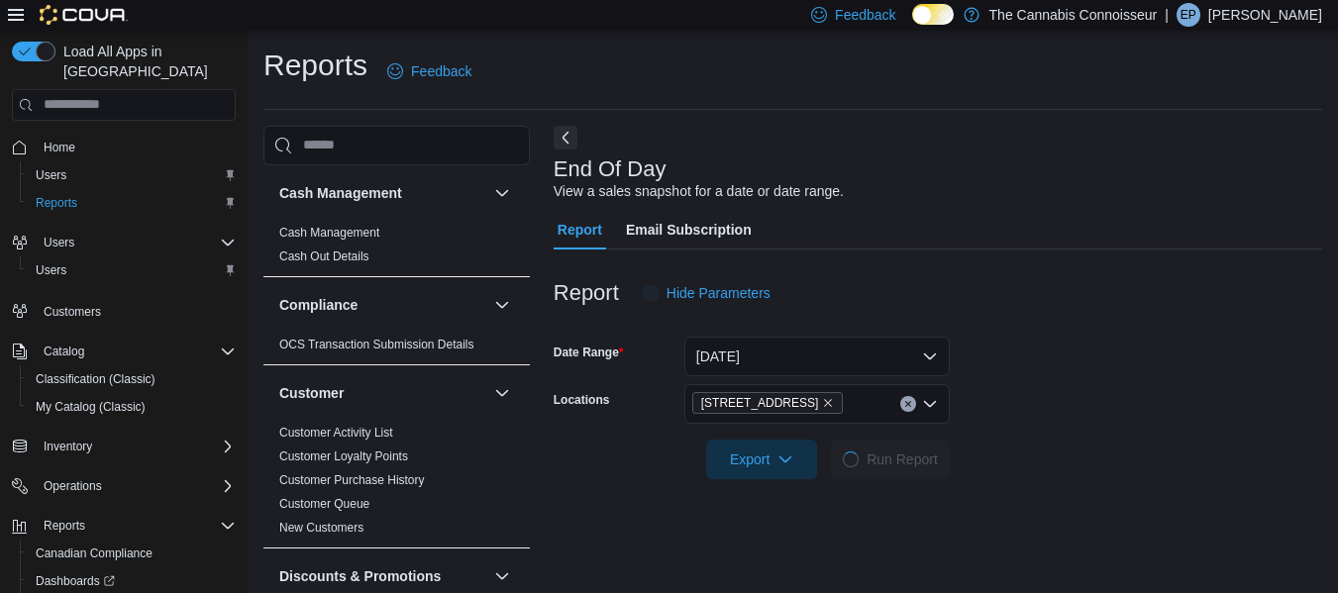
scroll to position [33, 0]
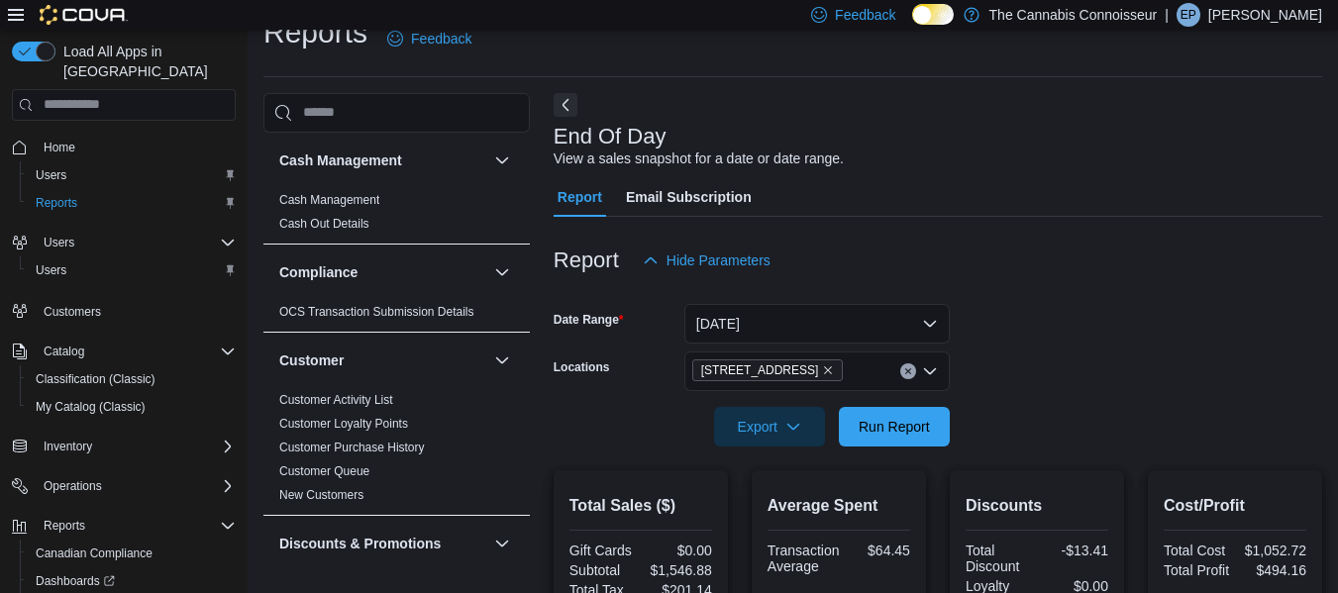
click at [1201, 288] on div at bounding box center [938, 292] width 769 height 24
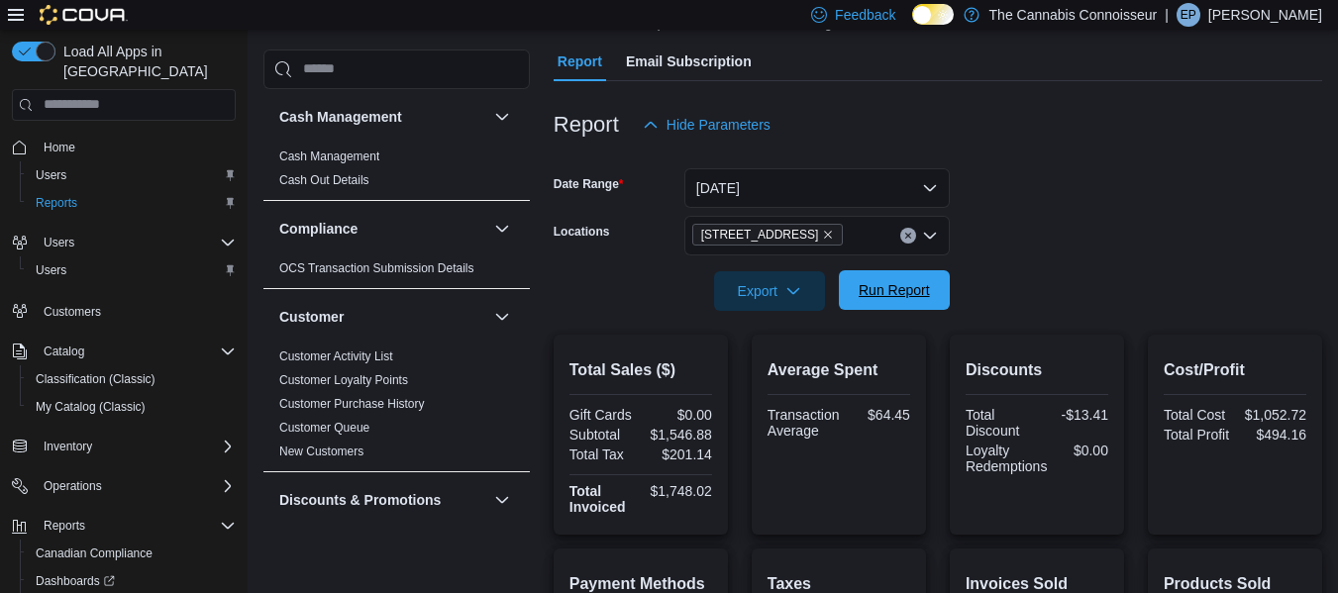
scroll to position [161, 0]
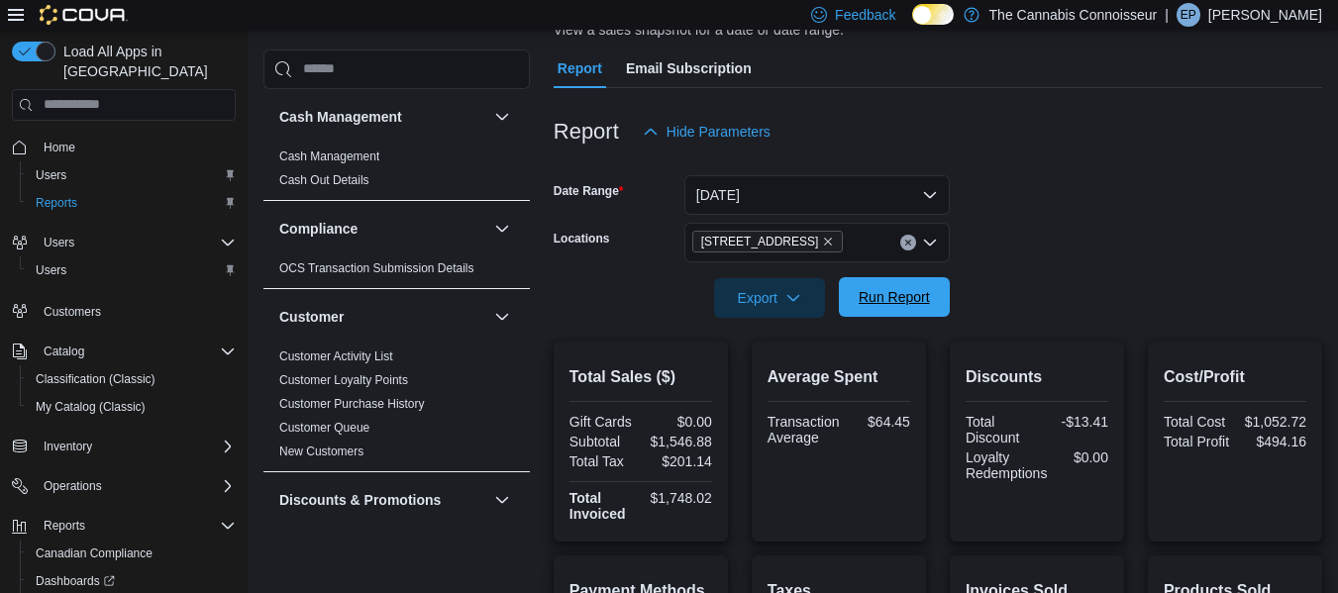
click at [903, 278] on span "Run Report" at bounding box center [894, 297] width 87 height 40
click at [869, 241] on div "[STREET_ADDRESS]" at bounding box center [816, 243] width 265 height 40
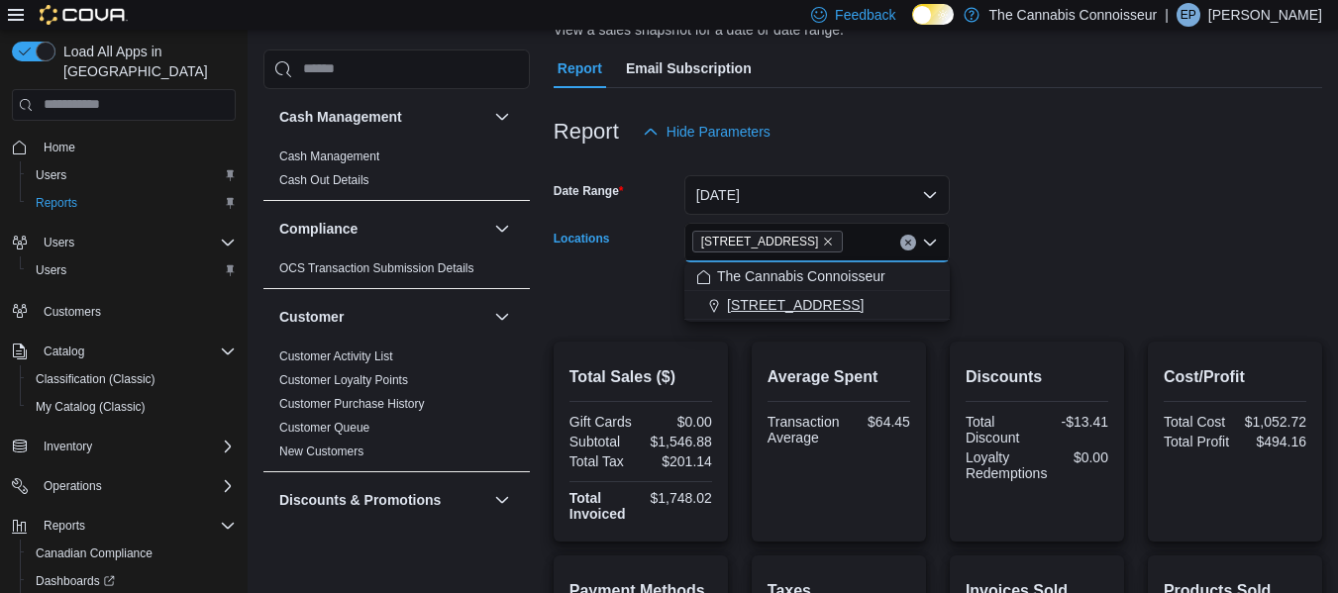
click at [755, 301] on span "[STREET_ADDRESS]" at bounding box center [795, 305] width 137 height 20
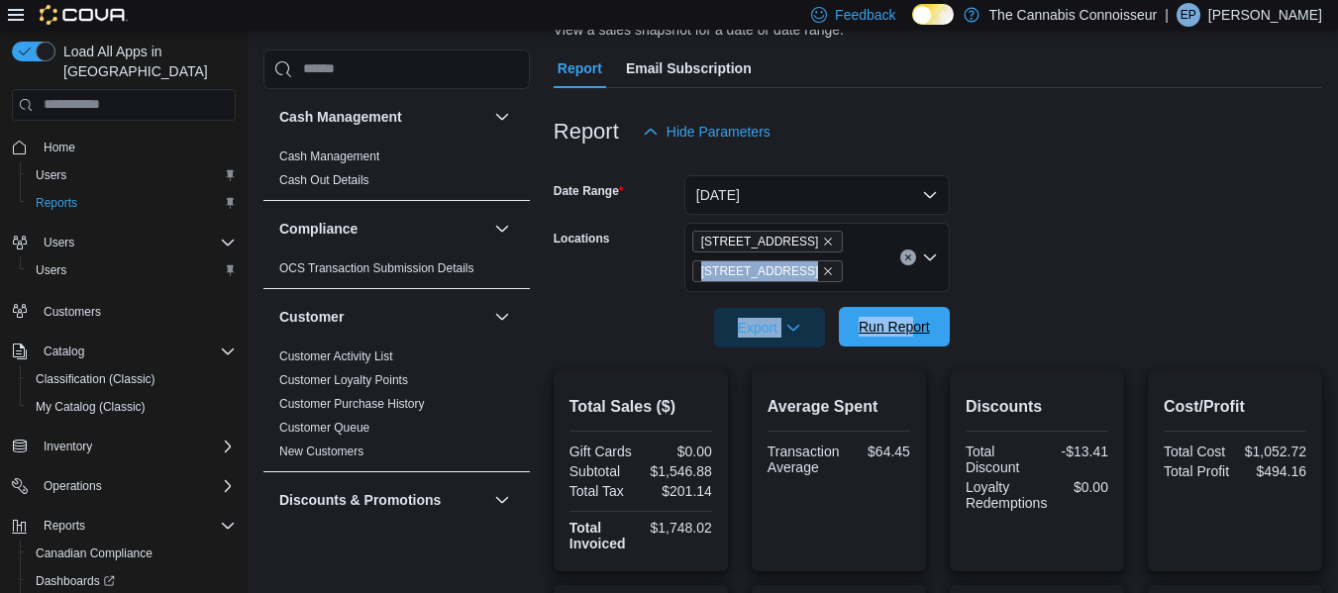
drag, startPoint x: 1057, startPoint y: 274, endPoint x: 912, endPoint y: 329, distance: 154.5
click at [912, 329] on form "Date Range [DATE] Locations 2-[STREET_ADDRESS] [STREET_ADDRESS] Export Run Repo…" at bounding box center [938, 250] width 769 height 196
click at [912, 329] on span "Run Report" at bounding box center [894, 327] width 71 height 20
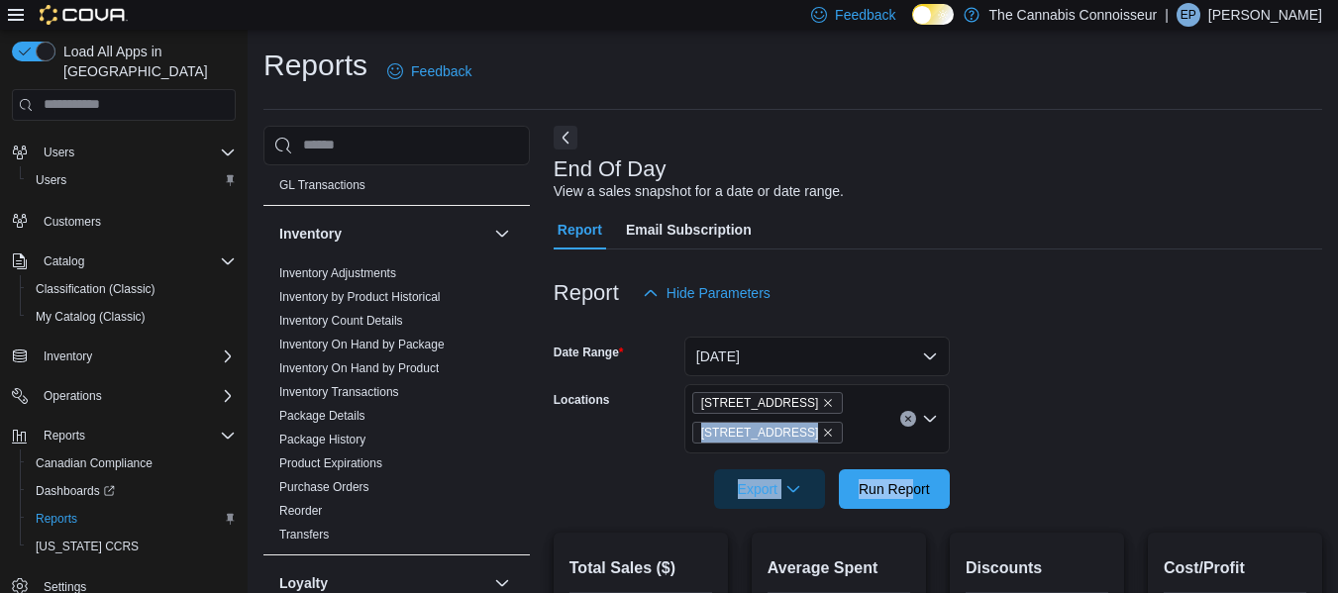
scroll to position [608, 0]
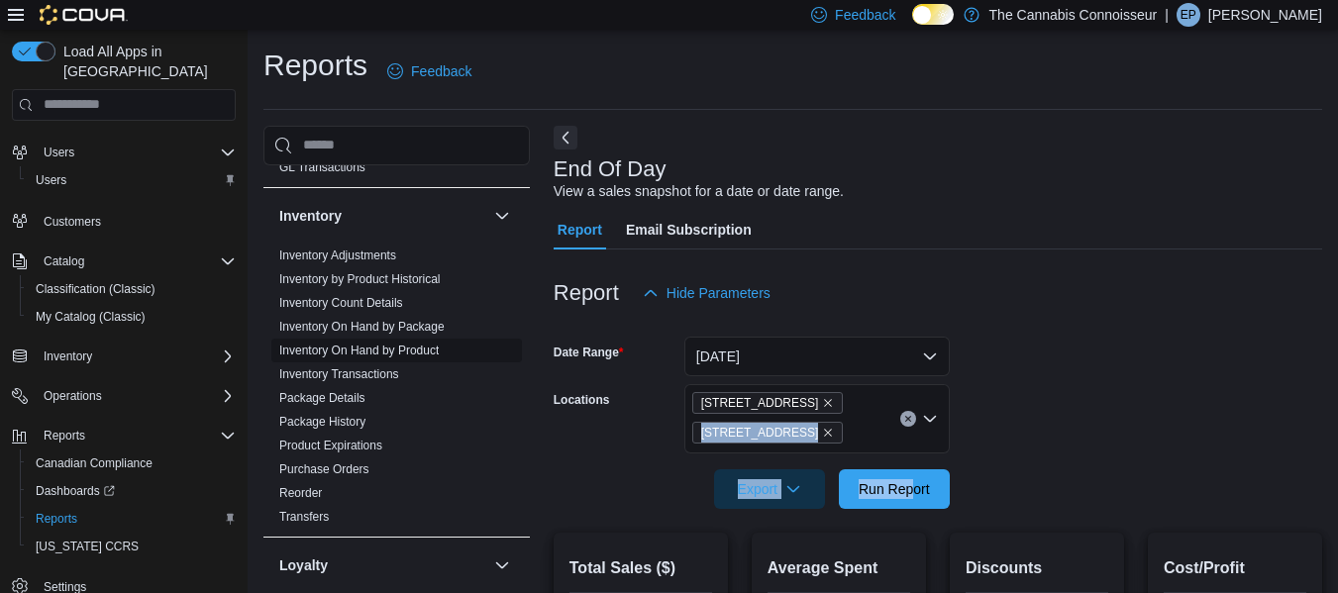
click at [428, 355] on link "Inventory On Hand by Product" at bounding box center [358, 351] width 159 height 14
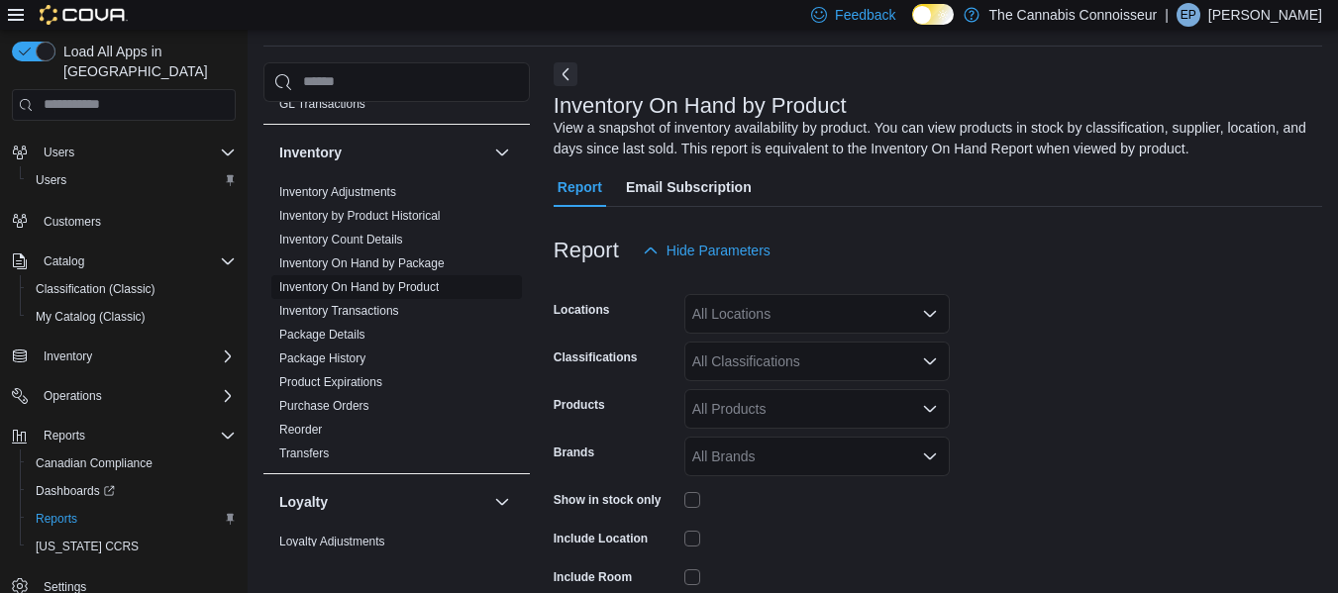
scroll to position [66, 0]
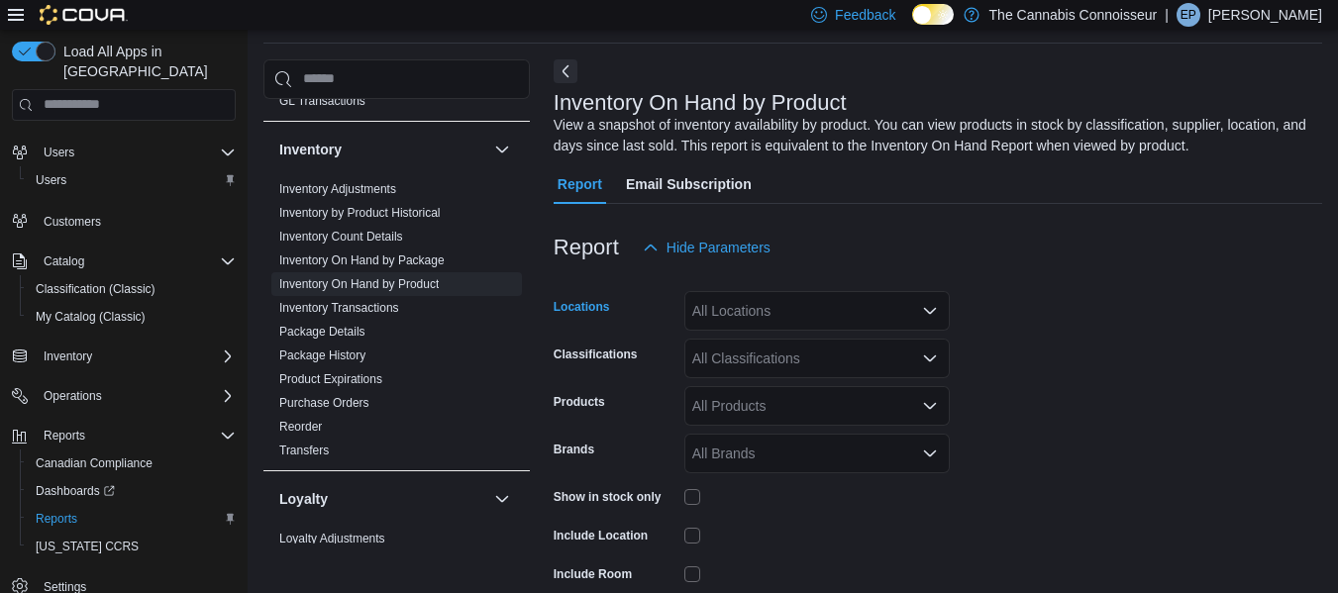
click at [840, 299] on div "All Locations" at bounding box center [816, 311] width 265 height 40
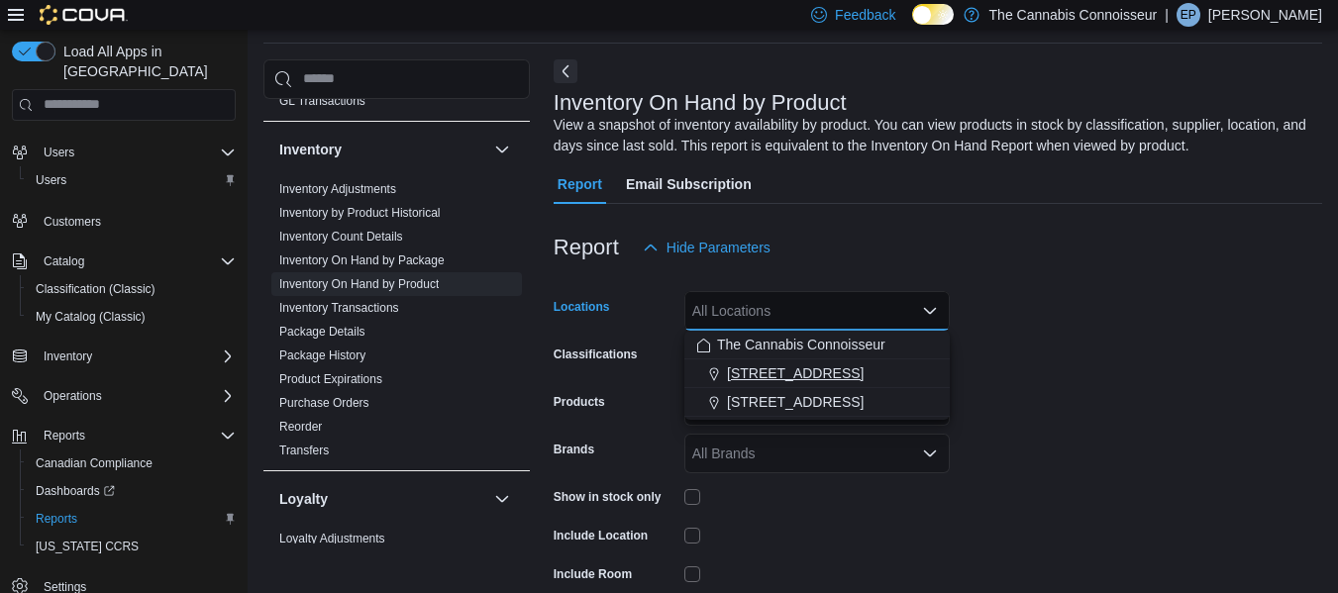
click at [783, 361] on button "[STREET_ADDRESS]" at bounding box center [816, 374] width 265 height 29
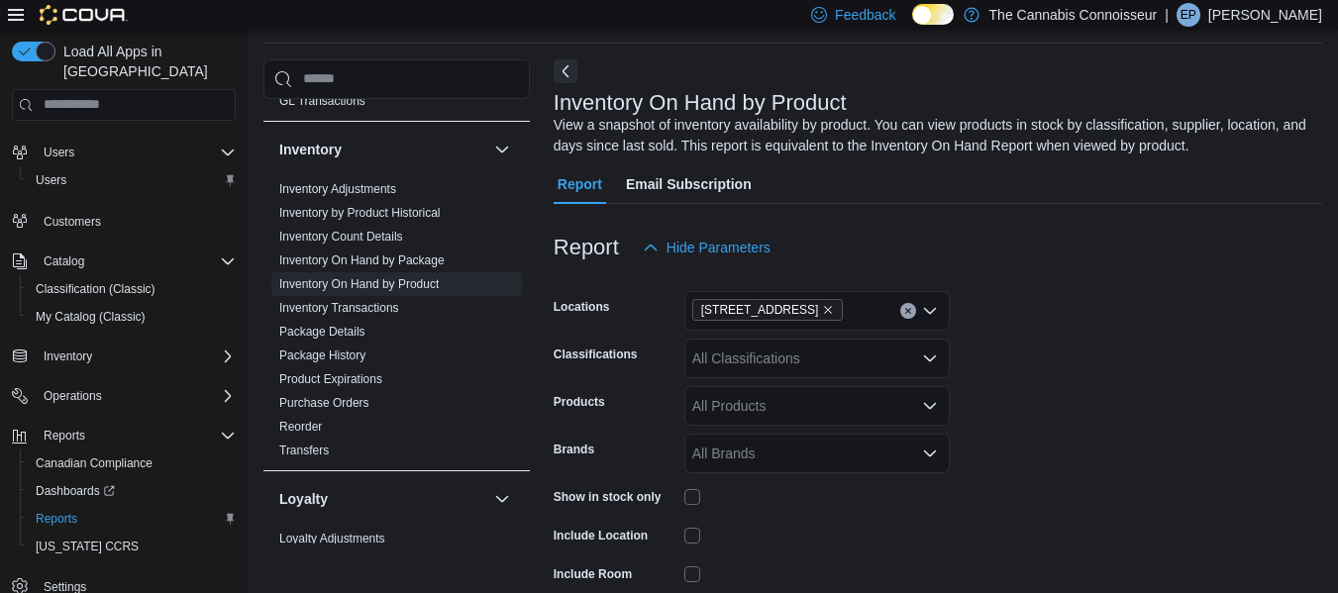
click at [1045, 374] on form "Locations 2-1874 Scugog Street Classifications All Classifications Products All…" at bounding box center [938, 475] width 769 height 416
click at [770, 394] on div "All Products" at bounding box center [816, 406] width 265 height 40
click at [1140, 367] on form "Locations 2-1874 Scugog Street Classifications All Classifications Products All…" at bounding box center [938, 475] width 769 height 416
click at [816, 363] on div "All Classifications" at bounding box center [816, 359] width 265 height 40
type input "**"
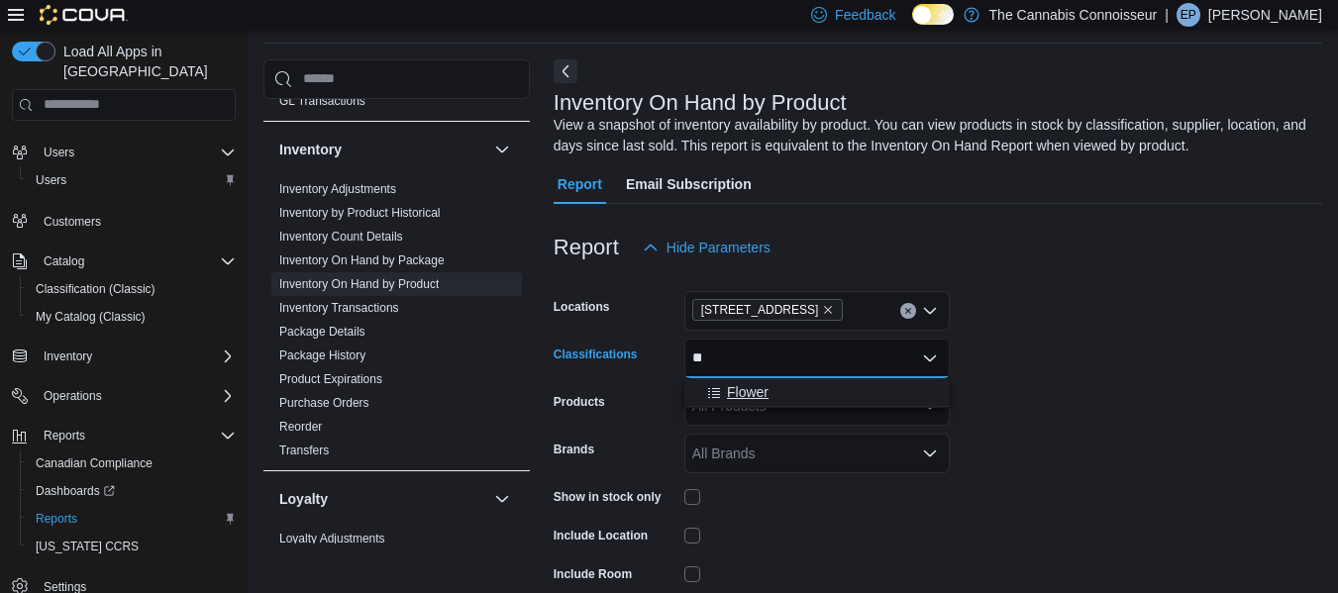
click at [731, 388] on span "Flower" at bounding box center [748, 392] width 42 height 20
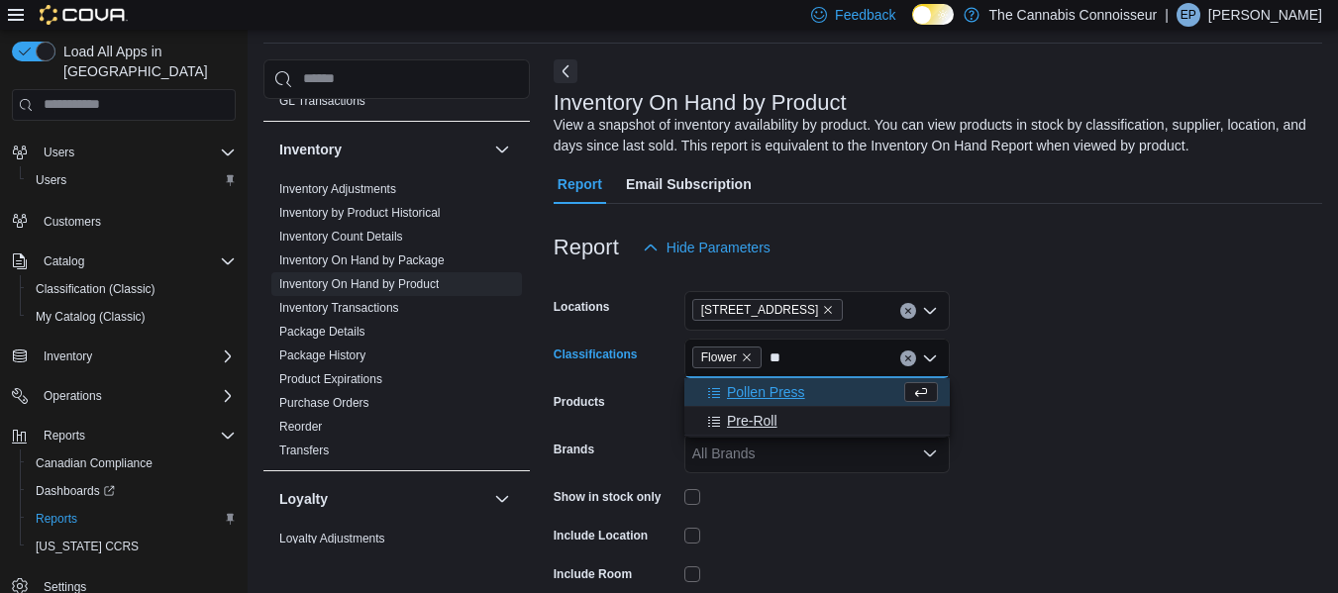
type input "**"
click at [761, 416] on span "Pre-Roll" at bounding box center [752, 421] width 51 height 20
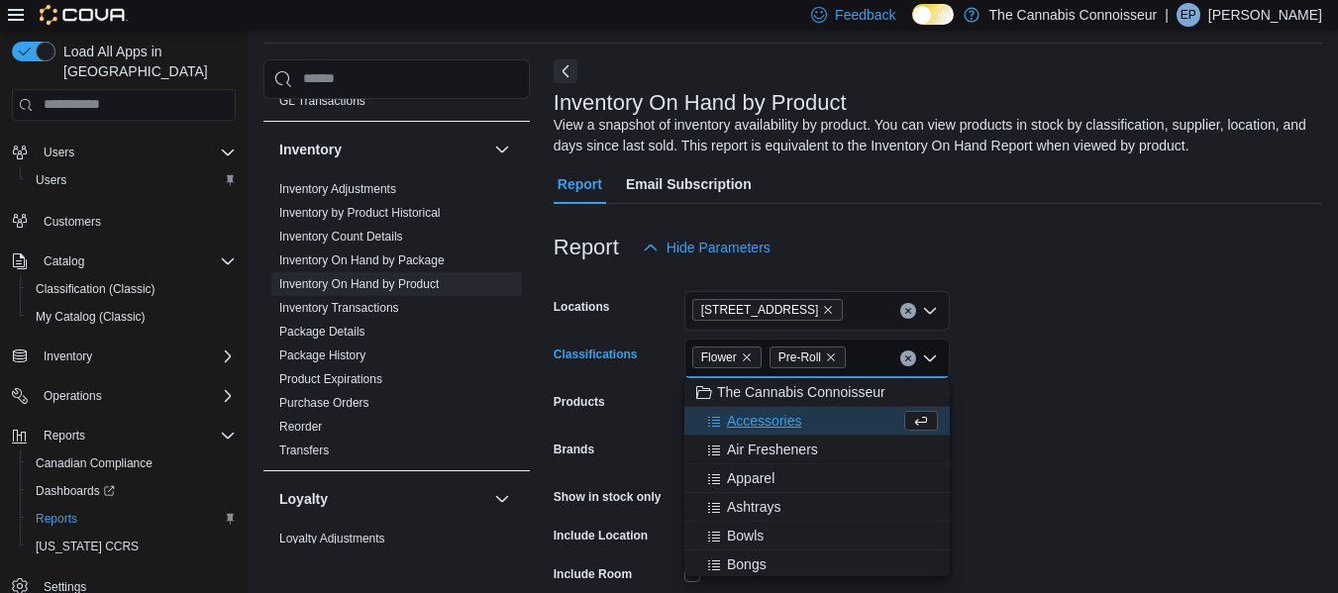
click at [1193, 413] on form "Locations 2-1874 [GEOGRAPHIC_DATA] Classifications Flower Pre-Roll Combo box. S…" at bounding box center [938, 475] width 769 height 416
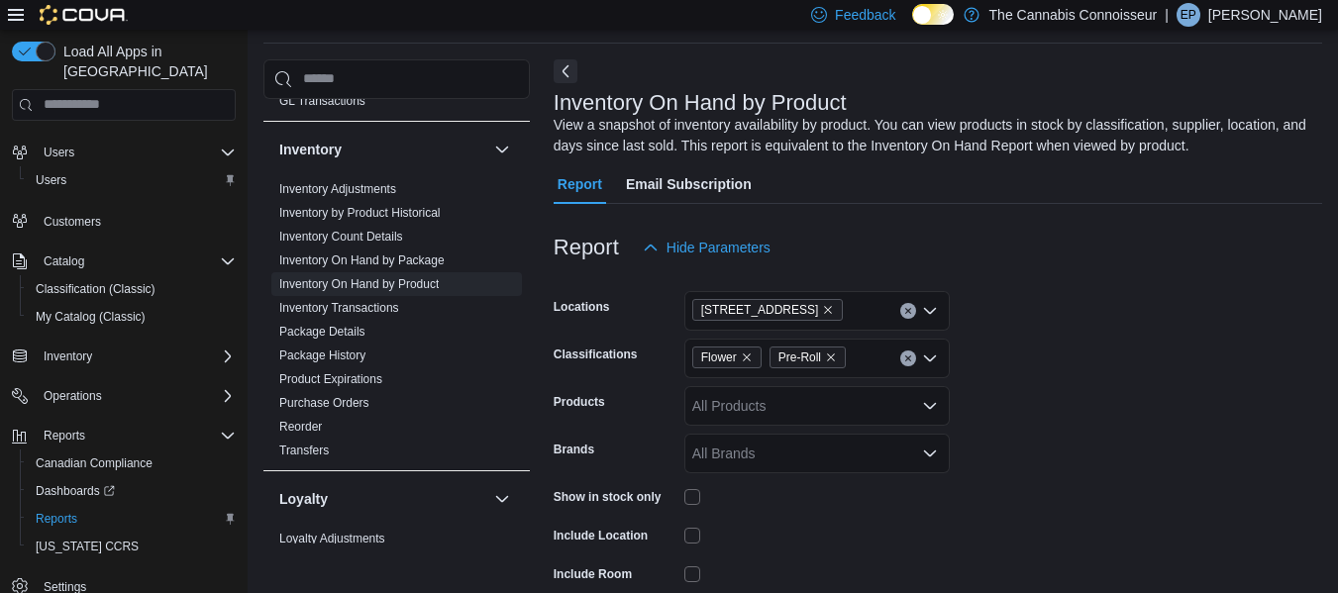
scroll to position [196, 0]
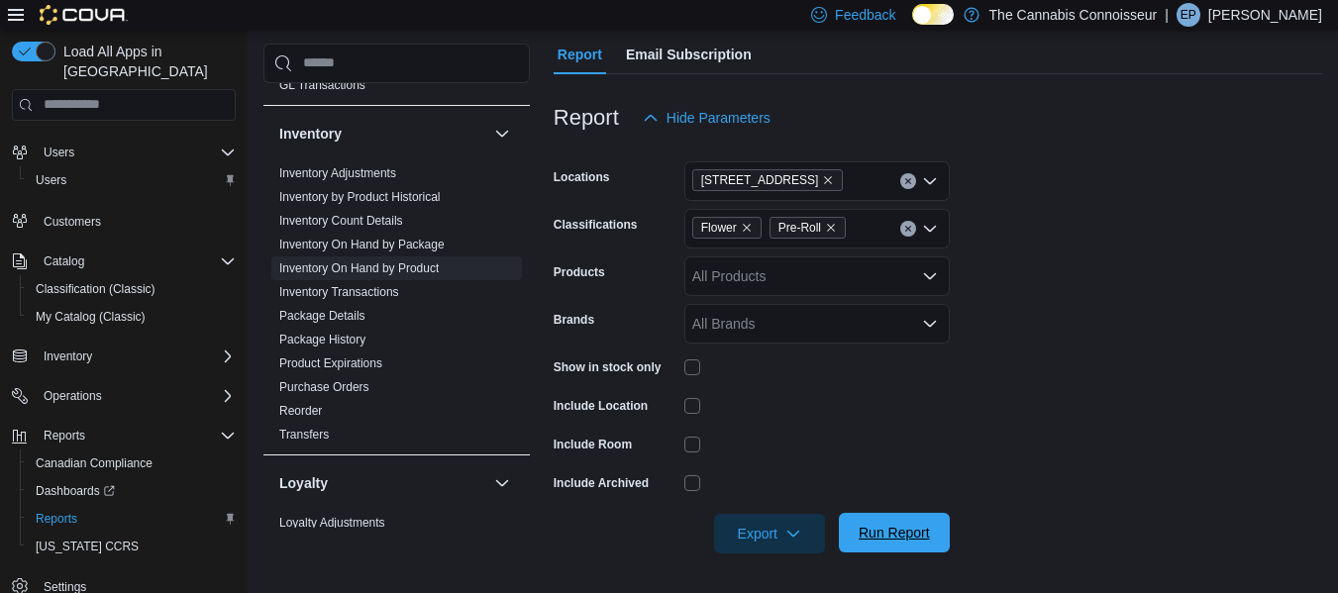
click at [908, 535] on span "Run Report" at bounding box center [894, 533] width 71 height 20
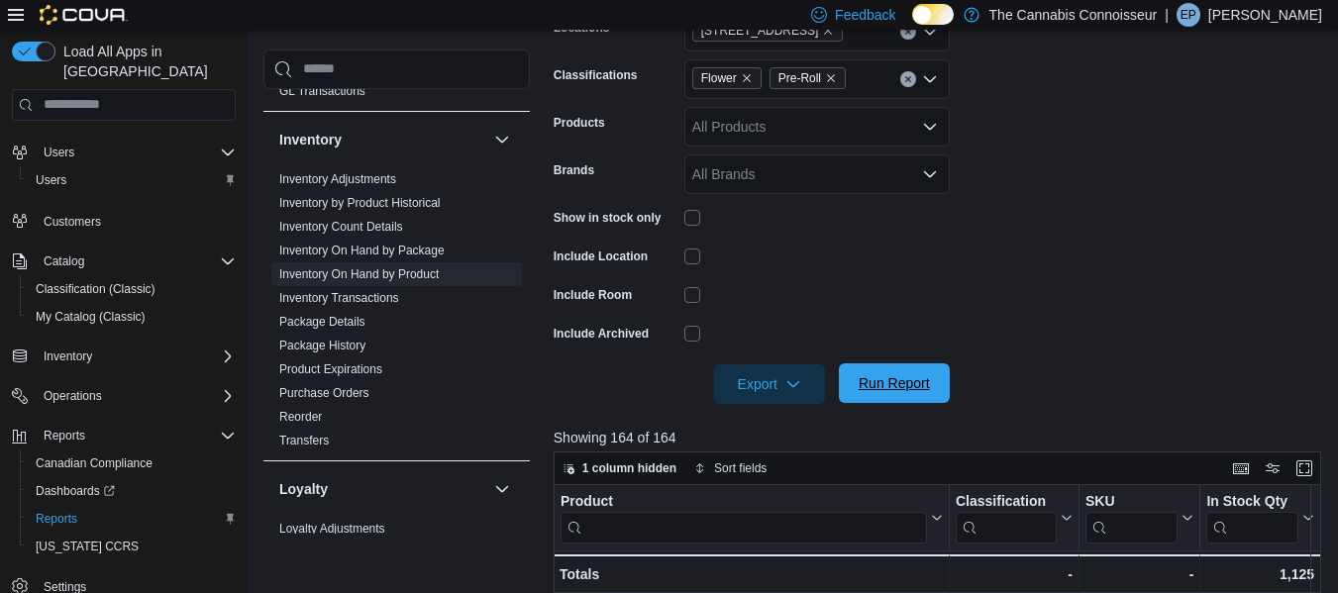
scroll to position [345, 0]
click at [781, 394] on span "Export" at bounding box center [769, 385] width 87 height 40
click at [1079, 343] on form "Locations 2-1874 Scugog Street Classifications Flower Pre-Roll Products All Pro…" at bounding box center [942, 197] width 776 height 416
click at [760, 389] on span "Export" at bounding box center [769, 385] width 87 height 40
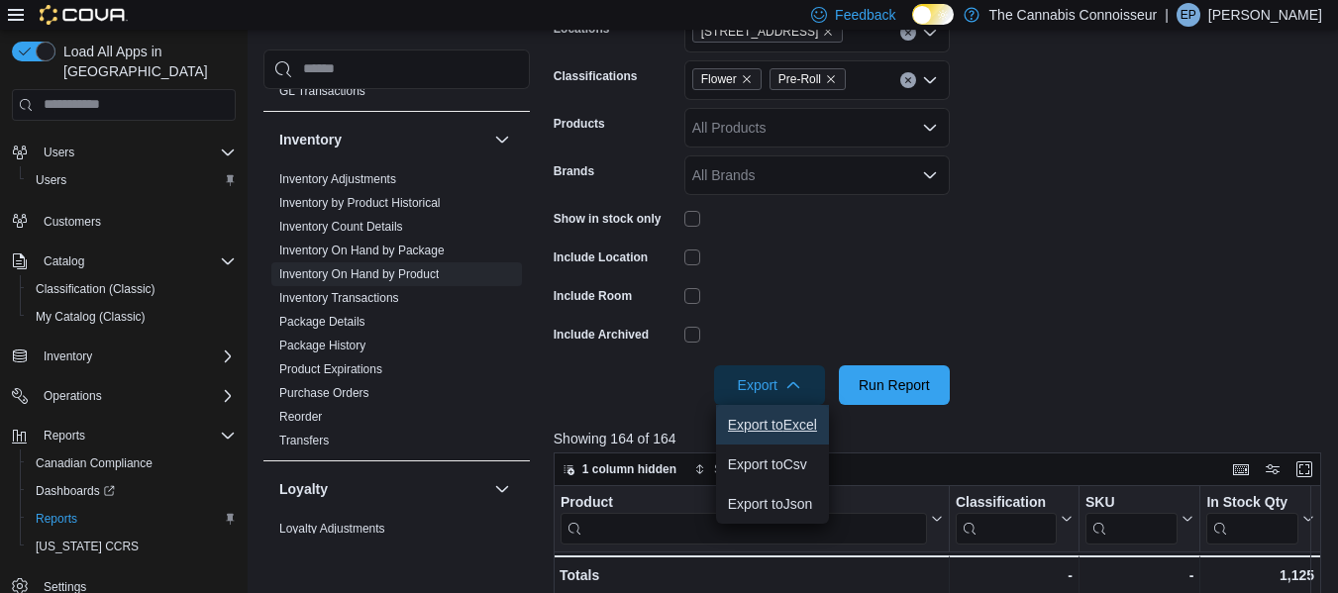
click at [783, 436] on button "Export to Excel" at bounding box center [772, 425] width 113 height 40
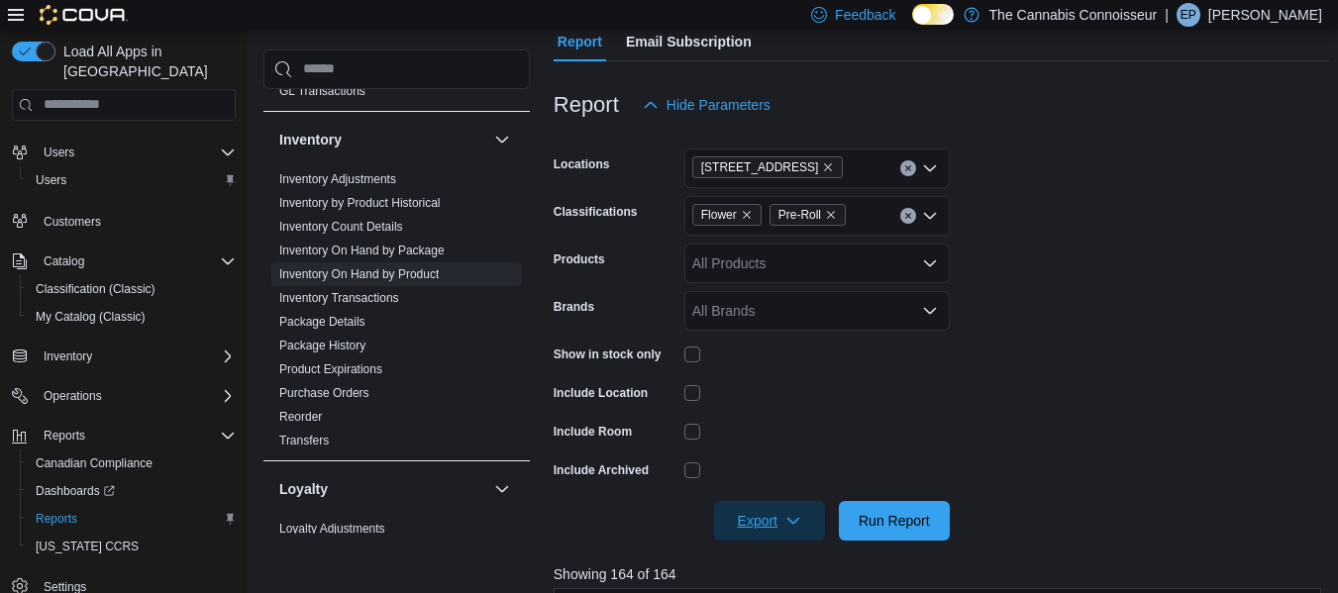
scroll to position [205, 0]
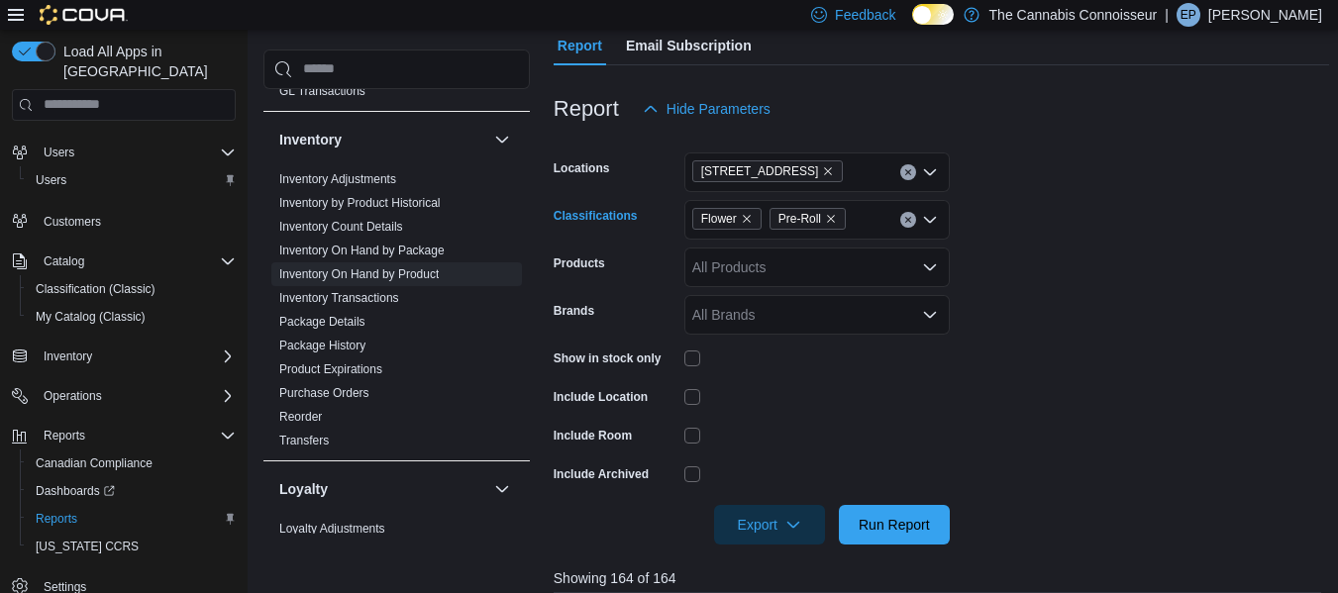
click at [908, 219] on icon "Clear input" at bounding box center [907, 219] width 5 height 5
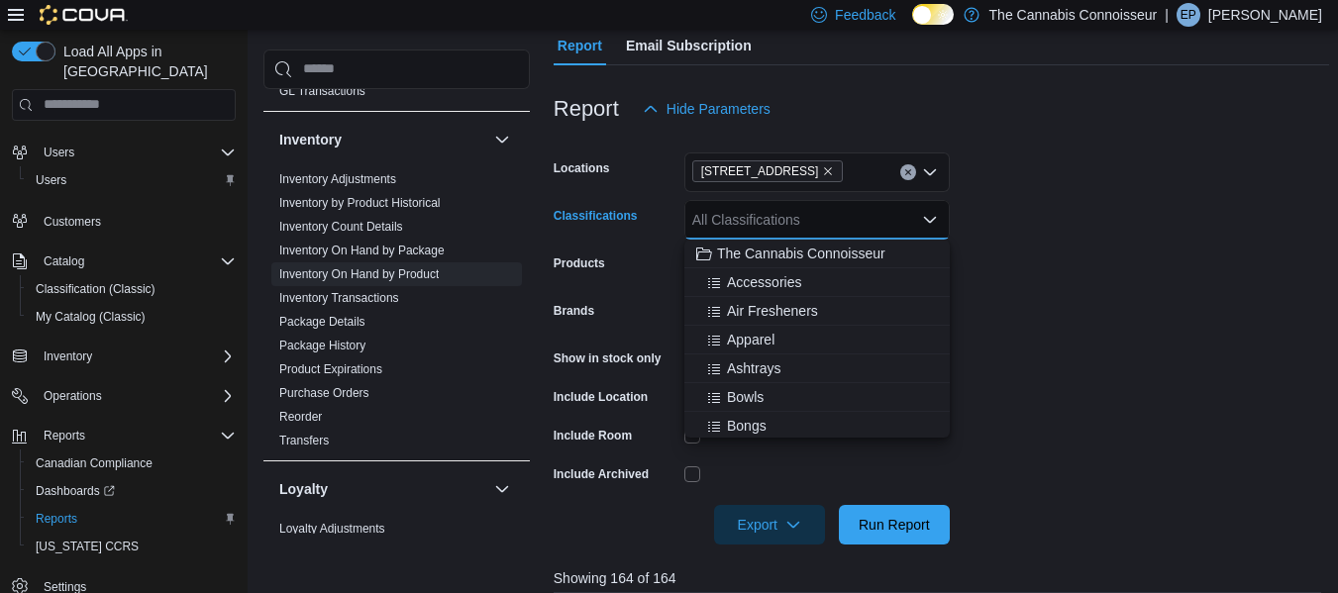
click at [852, 216] on div "All Classifications" at bounding box center [816, 220] width 265 height 40
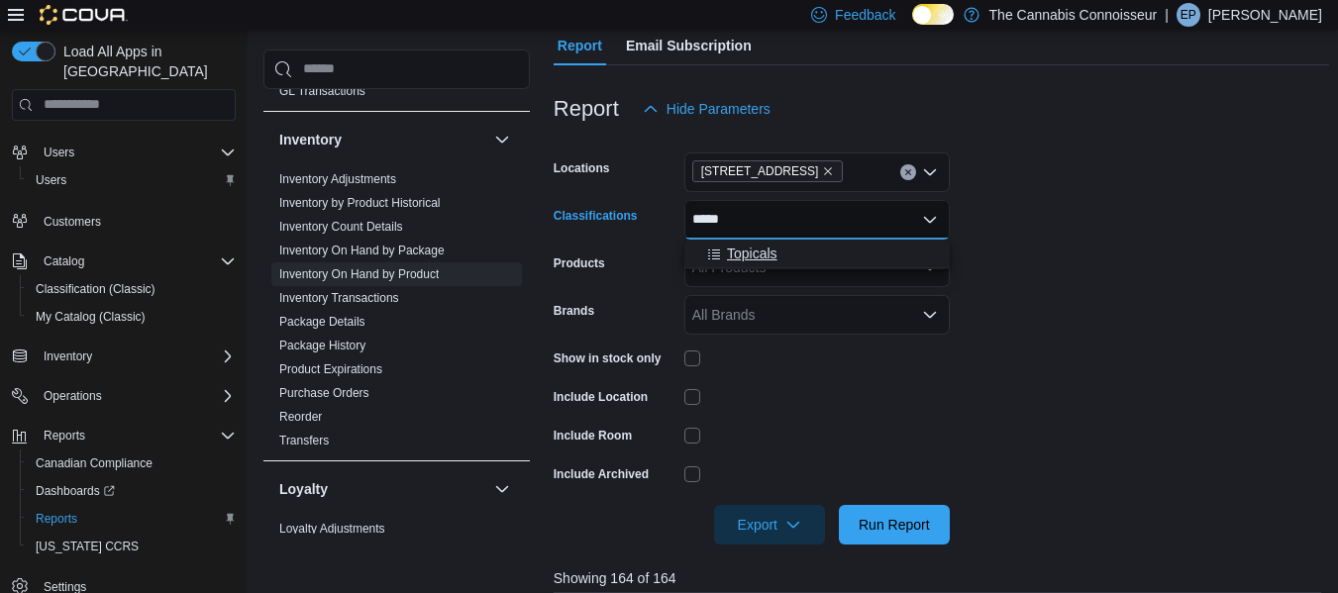
type input "*****"
click at [735, 253] on span "Topicals" at bounding box center [752, 254] width 51 height 20
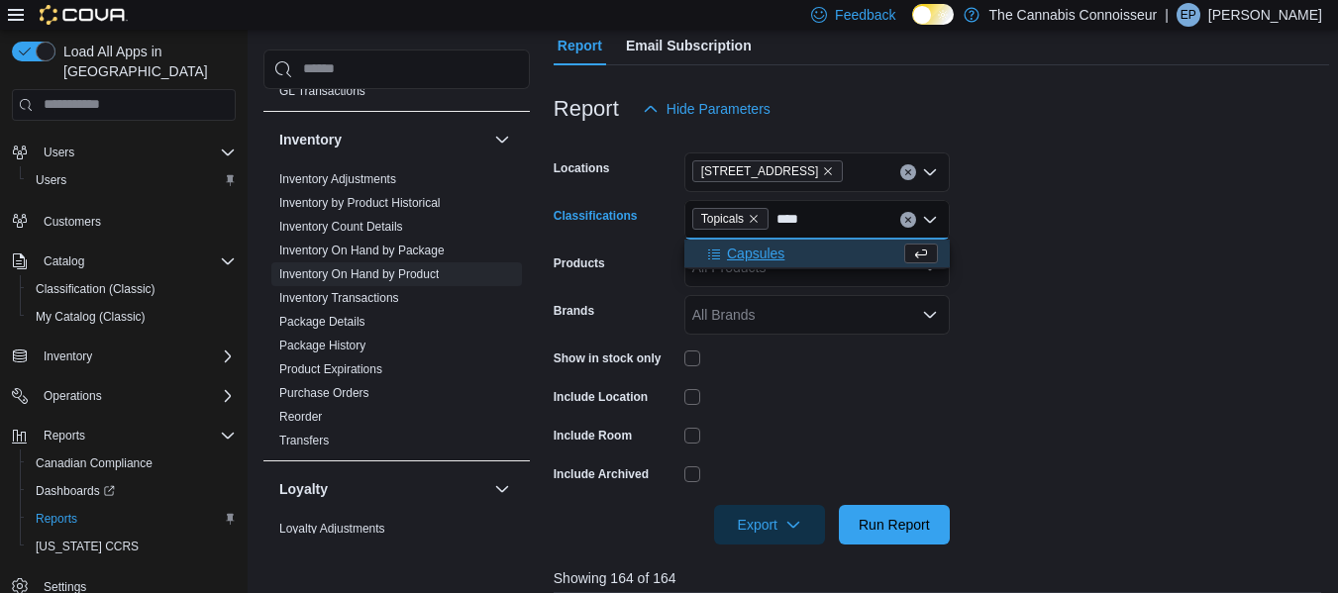
type input "****"
click at [735, 253] on span "Capsules" at bounding box center [755, 254] width 57 height 20
type input "***"
click at [735, 253] on span "Oil" at bounding box center [735, 254] width 17 height 20
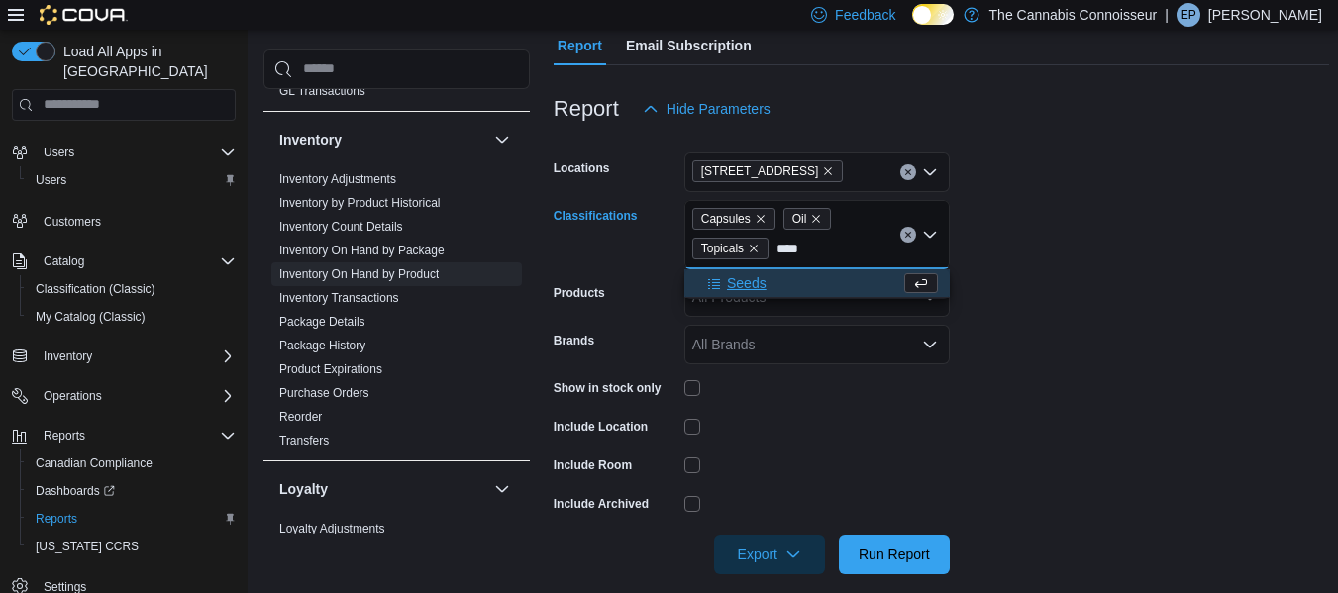
type input "****"
click at [747, 279] on span "Seeds" at bounding box center [747, 283] width 40 height 20
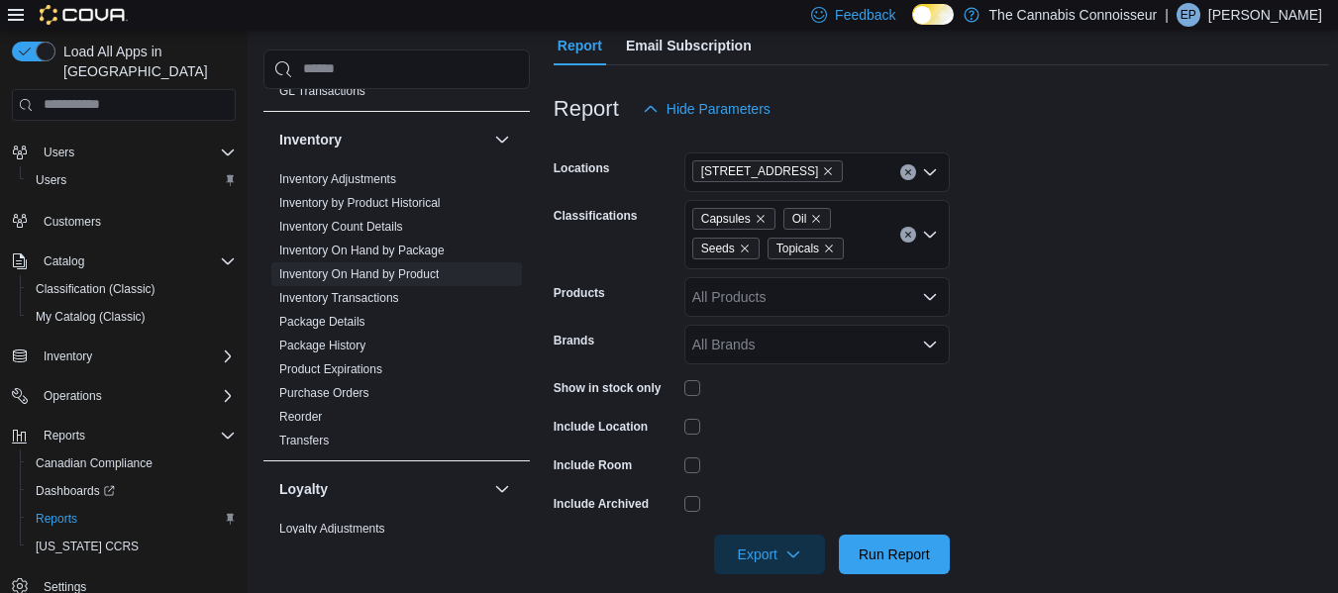
click at [1049, 339] on form "Locations 2-1874 Scugog Street Classifications Capsules Oil Seeds Topicals Prod…" at bounding box center [942, 352] width 776 height 446
click at [889, 556] on span "Run Report" at bounding box center [894, 554] width 71 height 20
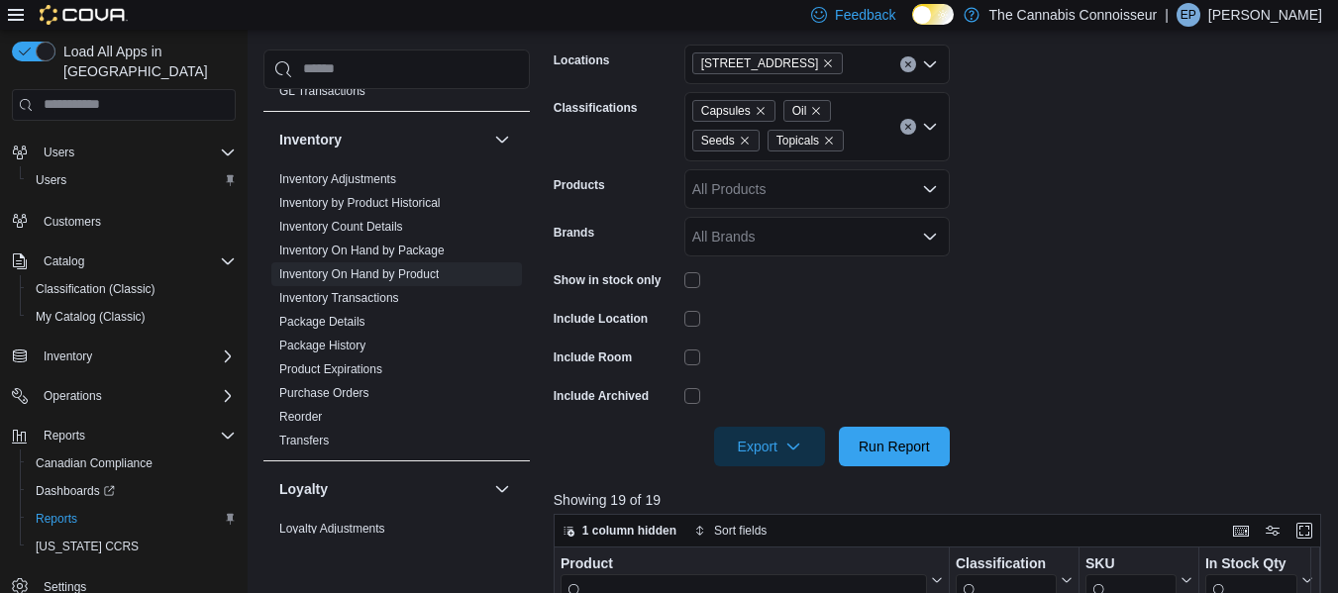
scroll to position [281, 0]
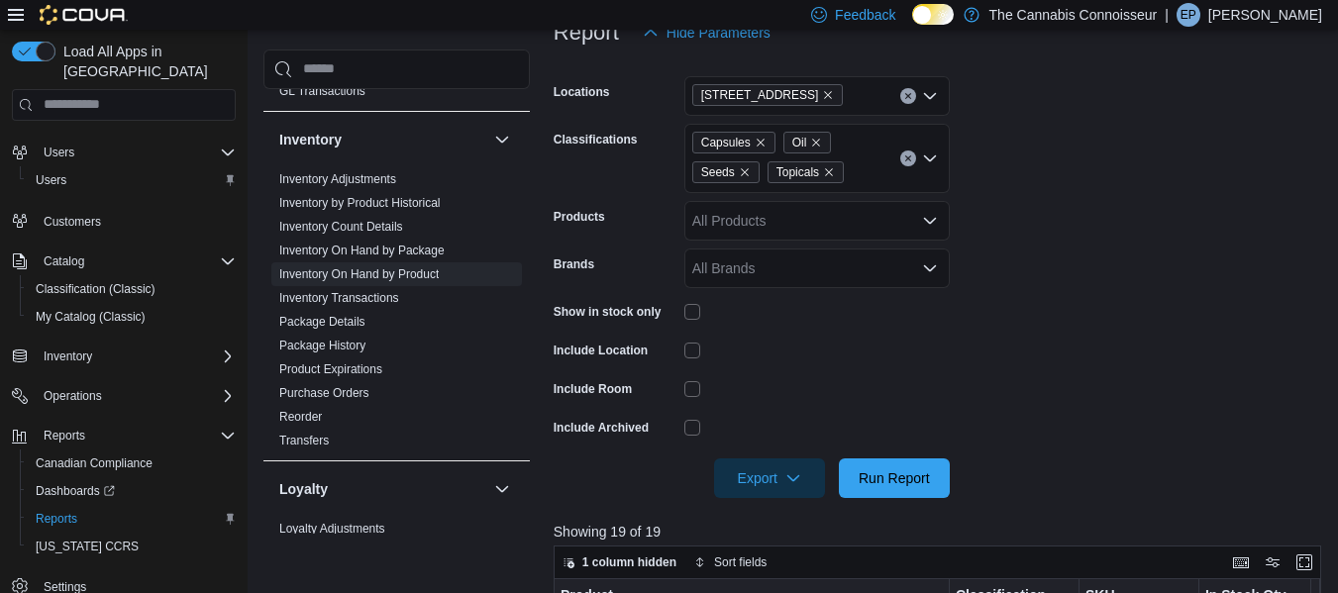
click at [860, 171] on div "Capsules Oil Seeds Topicals" at bounding box center [816, 158] width 265 height 69
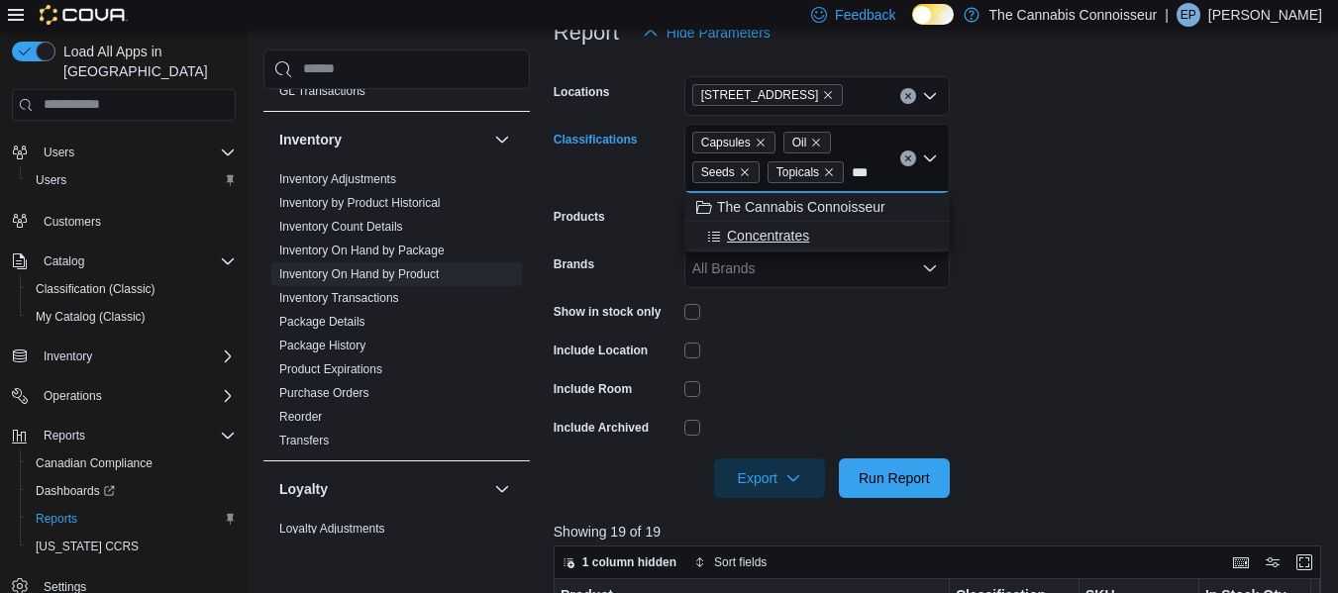
type input "***"
click at [775, 240] on span "Concentrates" at bounding box center [768, 236] width 82 height 20
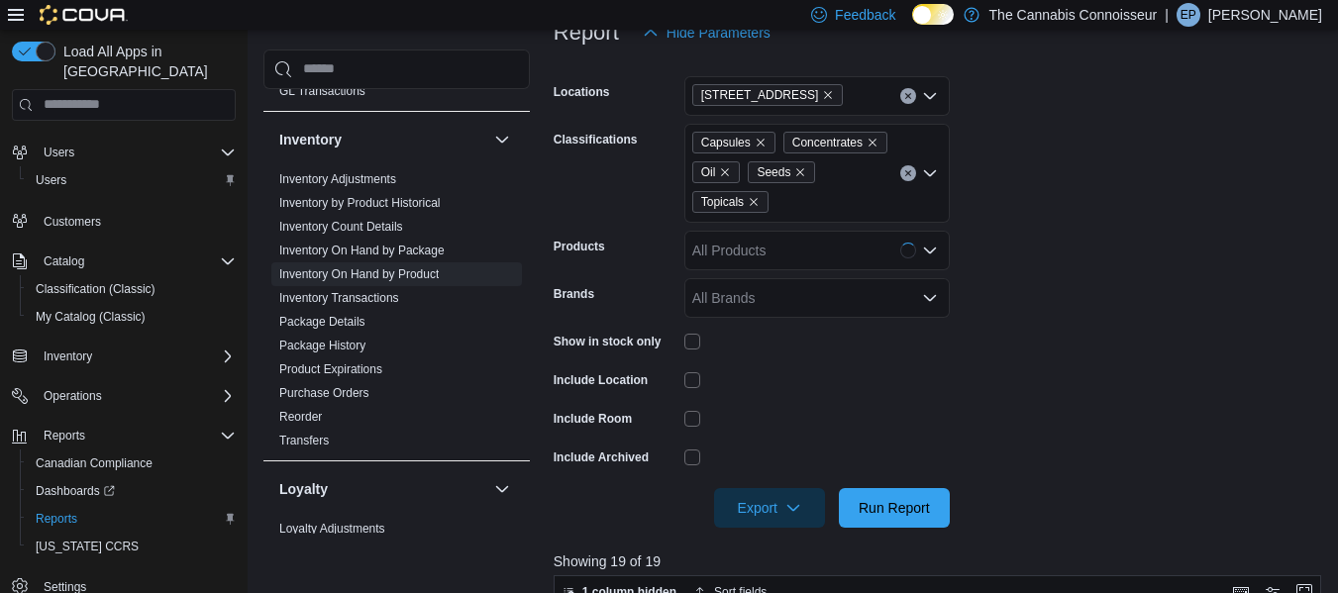
click at [1088, 286] on form "Locations 2-1874 Scugog Street Classifications Capsules Concentrates Oil Seeds …" at bounding box center [942, 289] width 776 height 475
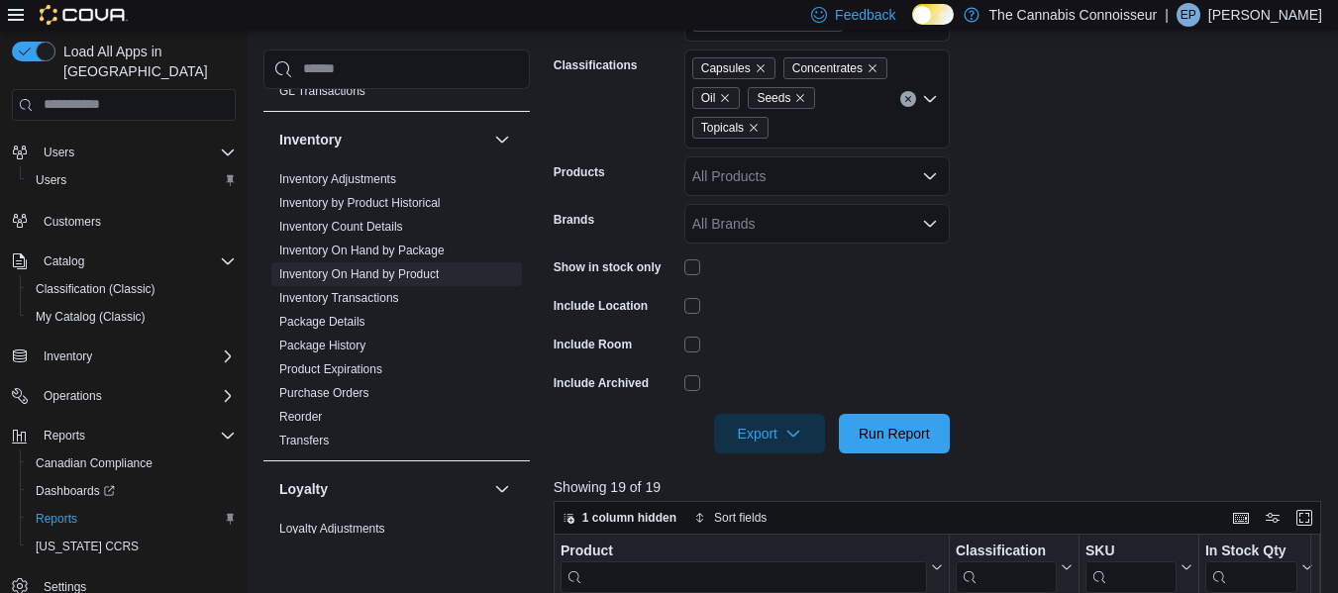
scroll to position [352, 0]
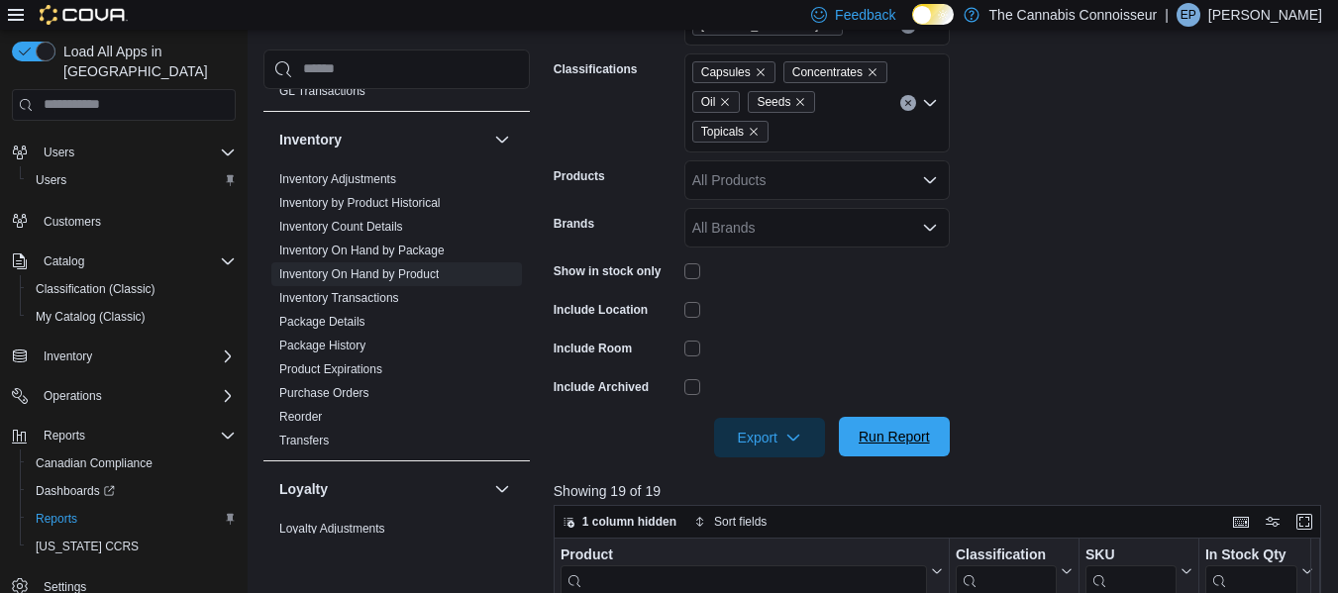
click at [900, 443] on span "Run Report" at bounding box center [894, 437] width 71 height 20
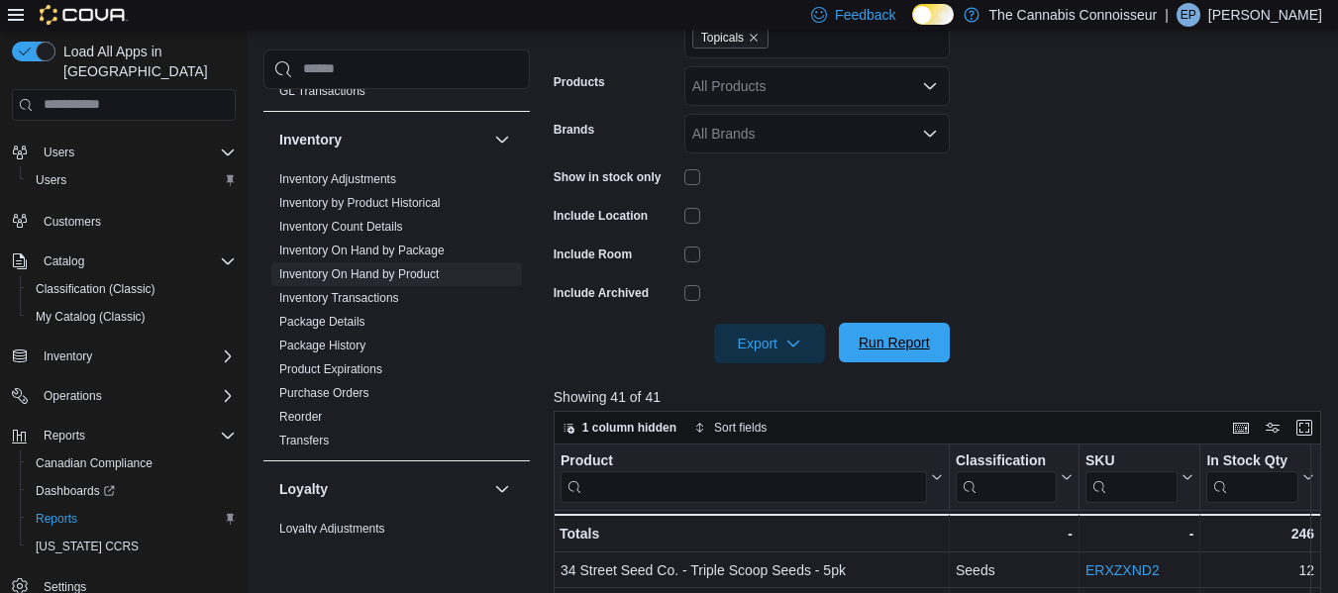
scroll to position [447, 0]
click at [788, 357] on span "Export" at bounding box center [769, 342] width 87 height 40
click at [793, 386] on span "Export to Excel" at bounding box center [772, 382] width 89 height 16
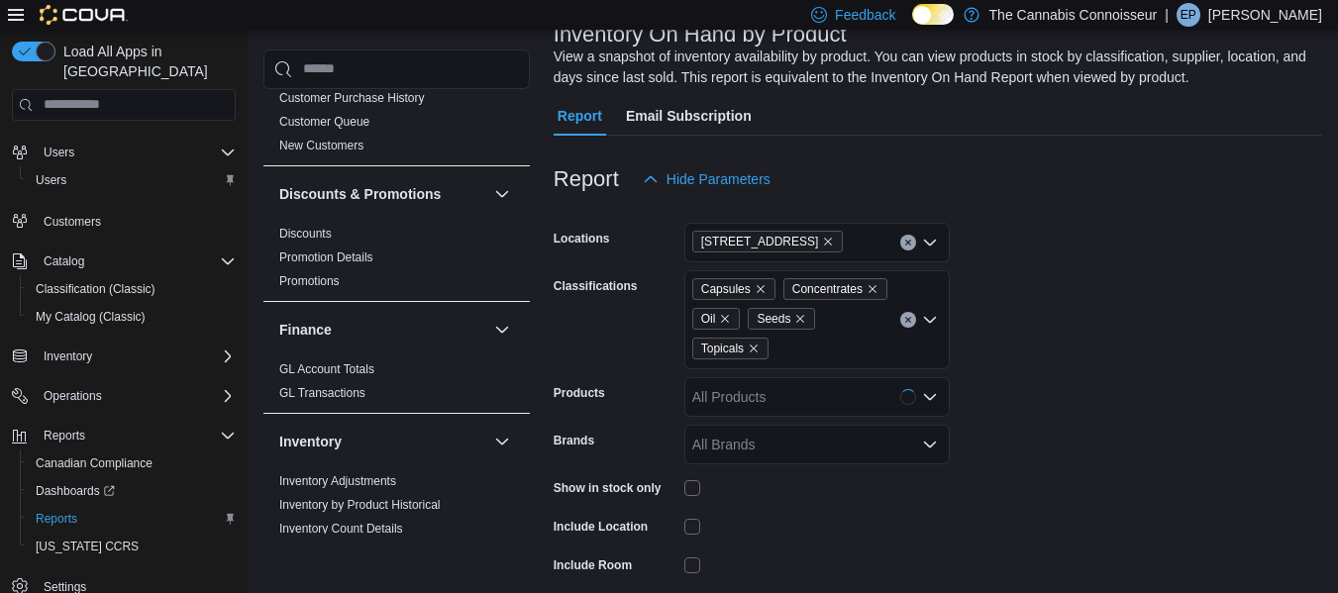
scroll to position [66, 0]
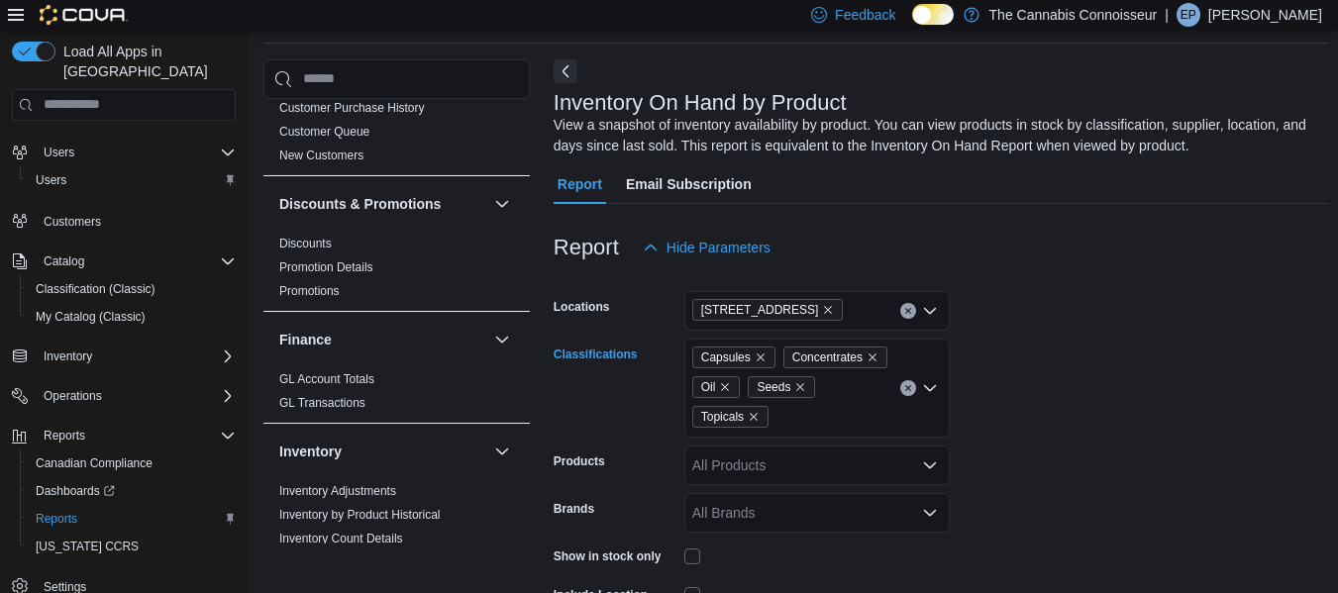
click at [907, 385] on icon "Clear input" at bounding box center [908, 388] width 8 height 8
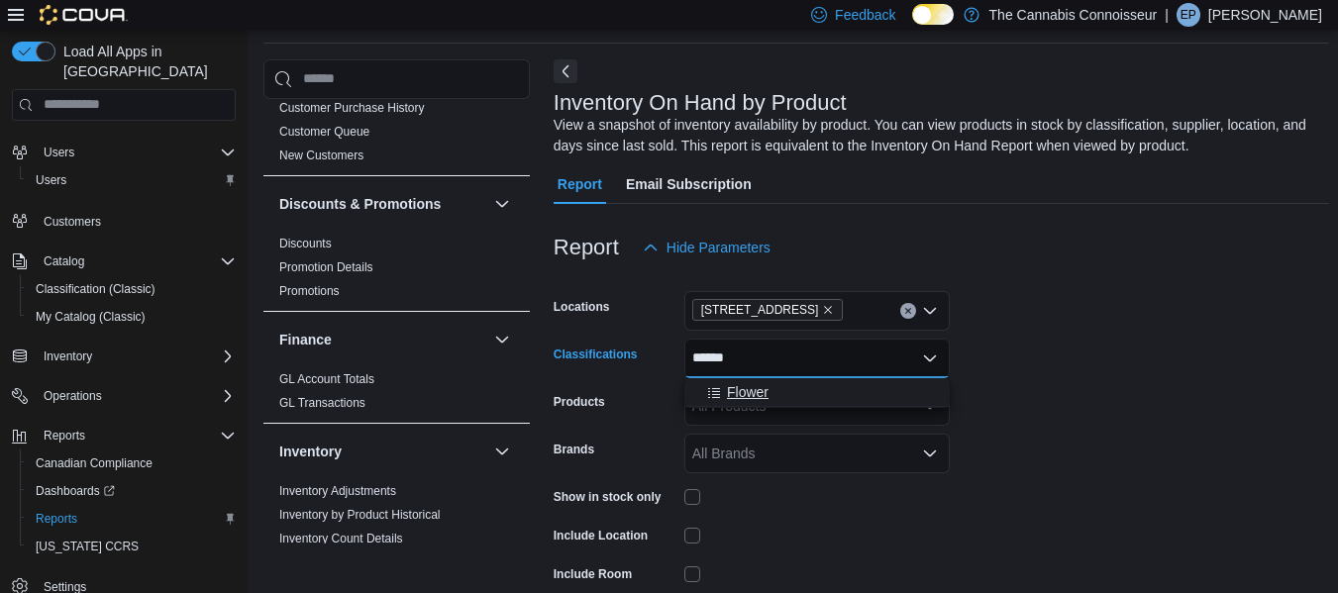
type input "******"
click at [751, 397] on span "Flower" at bounding box center [748, 392] width 42 height 20
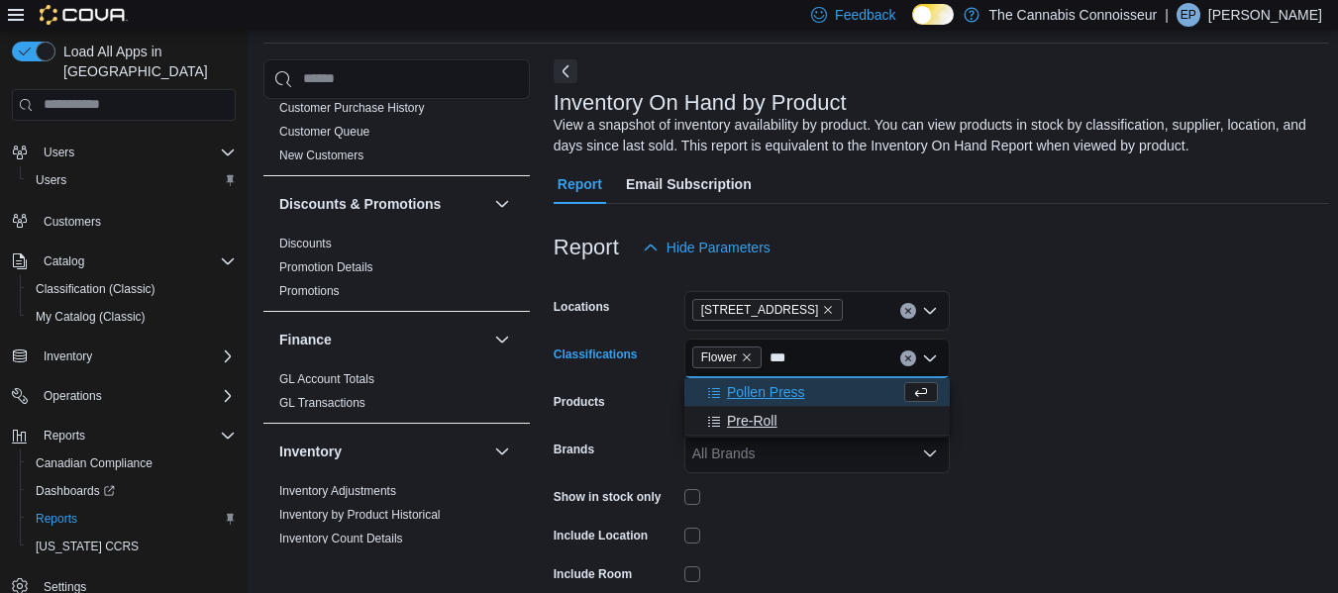
type input "***"
click at [749, 427] on span "Pre-Roll" at bounding box center [752, 421] width 51 height 20
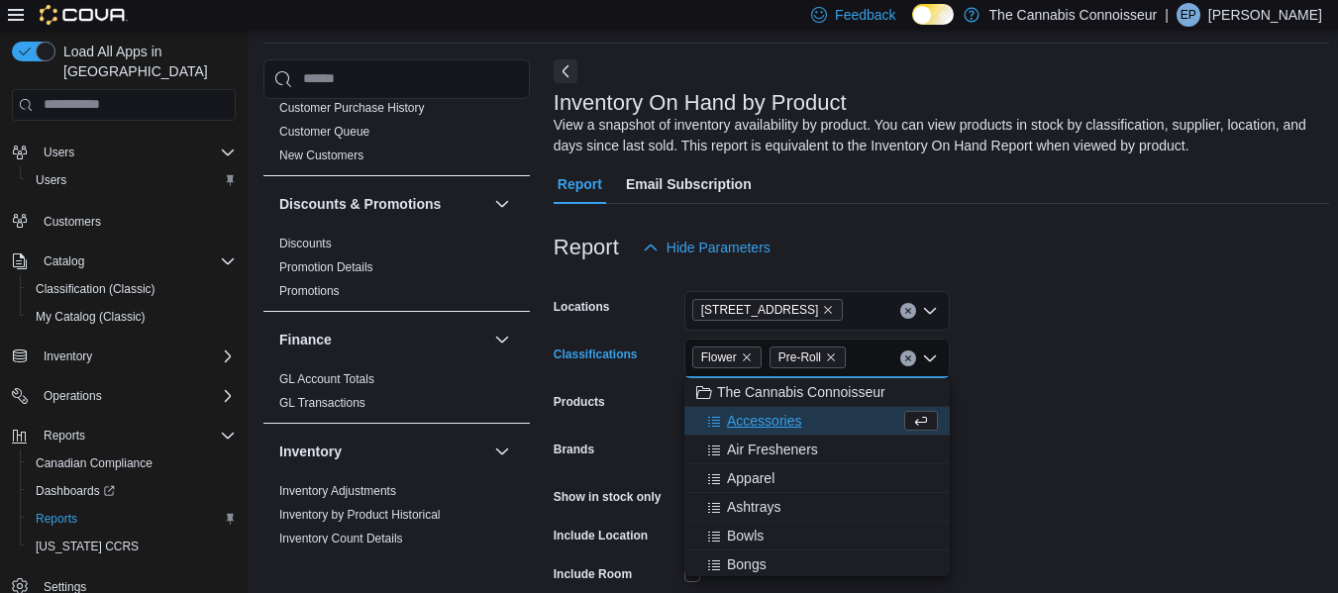
click at [1021, 414] on form "Locations 2-1874 [GEOGRAPHIC_DATA] Classifications Flower Pre-Roll Combo box. S…" at bounding box center [942, 475] width 776 height 416
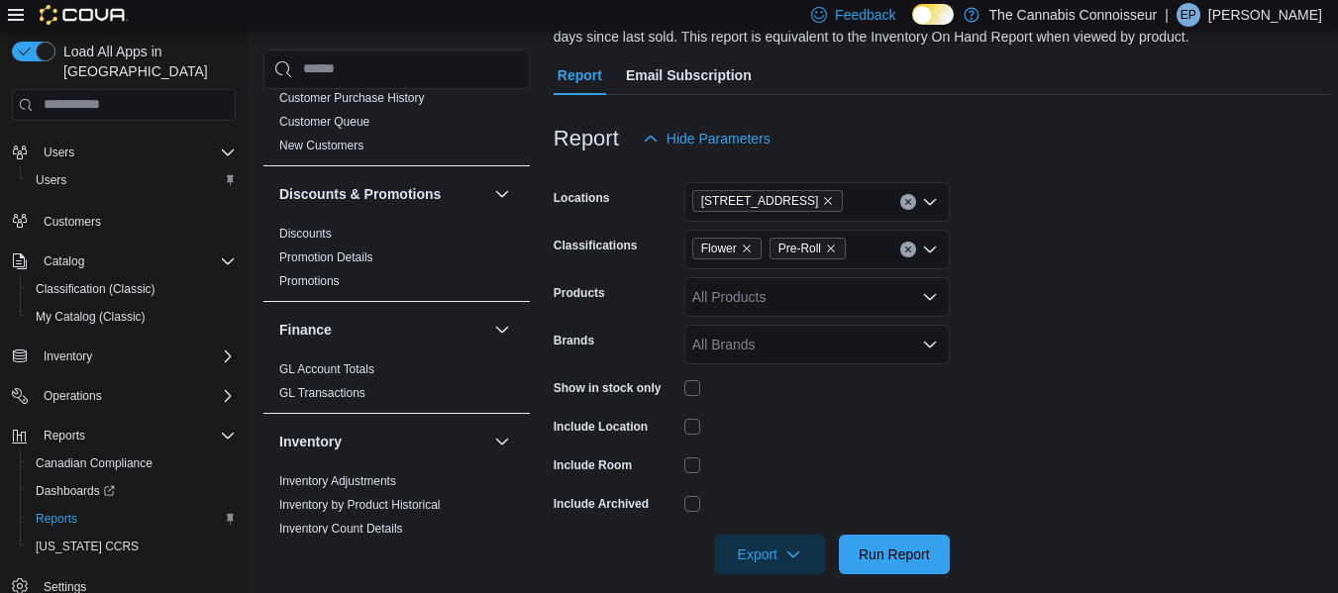
scroll to position [186, 0]
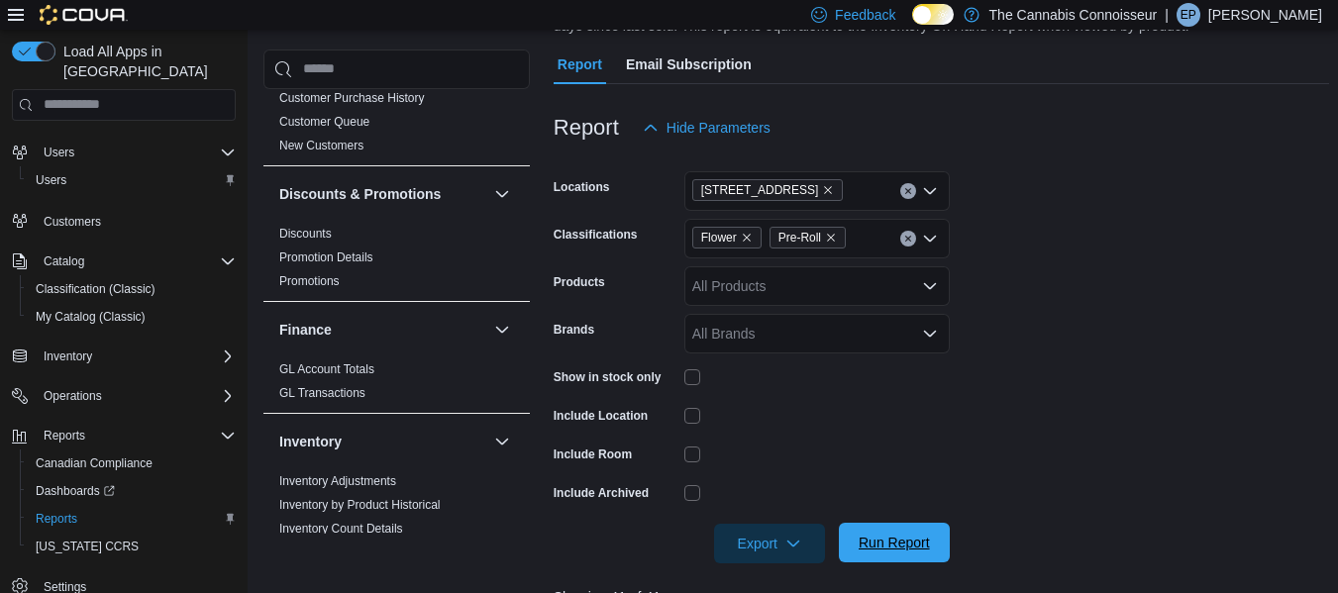
click at [917, 537] on span "Run Report" at bounding box center [894, 543] width 71 height 20
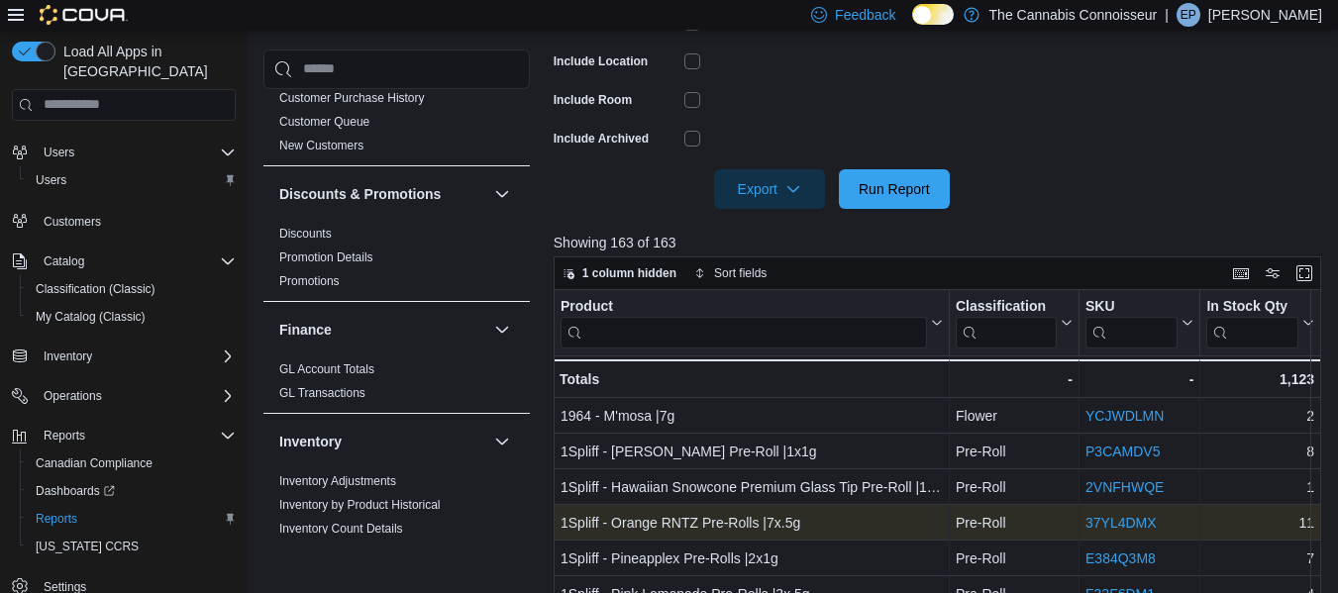
scroll to position [497, 0]
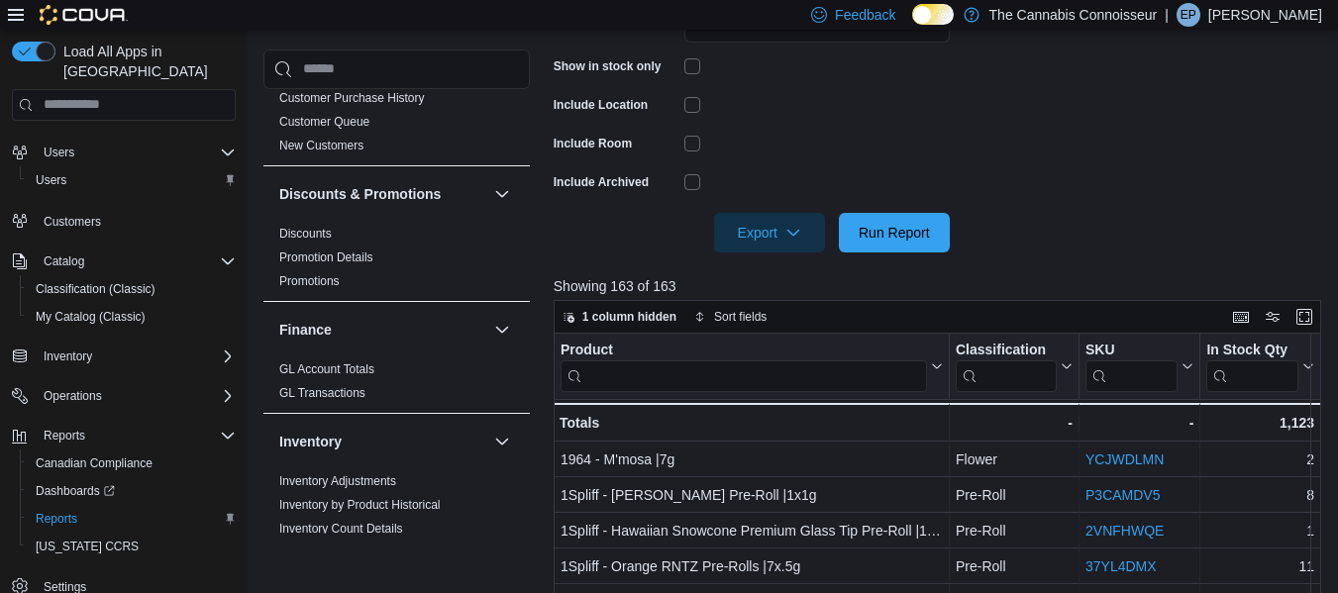
click at [769, 211] on div at bounding box center [942, 205] width 776 height 16
click at [775, 240] on span "Export" at bounding box center [769, 232] width 87 height 40
click at [788, 268] on span "Export to Excel" at bounding box center [772, 272] width 89 height 16
